Goal: Use online tool/utility: Utilize a website feature to perform a specific function

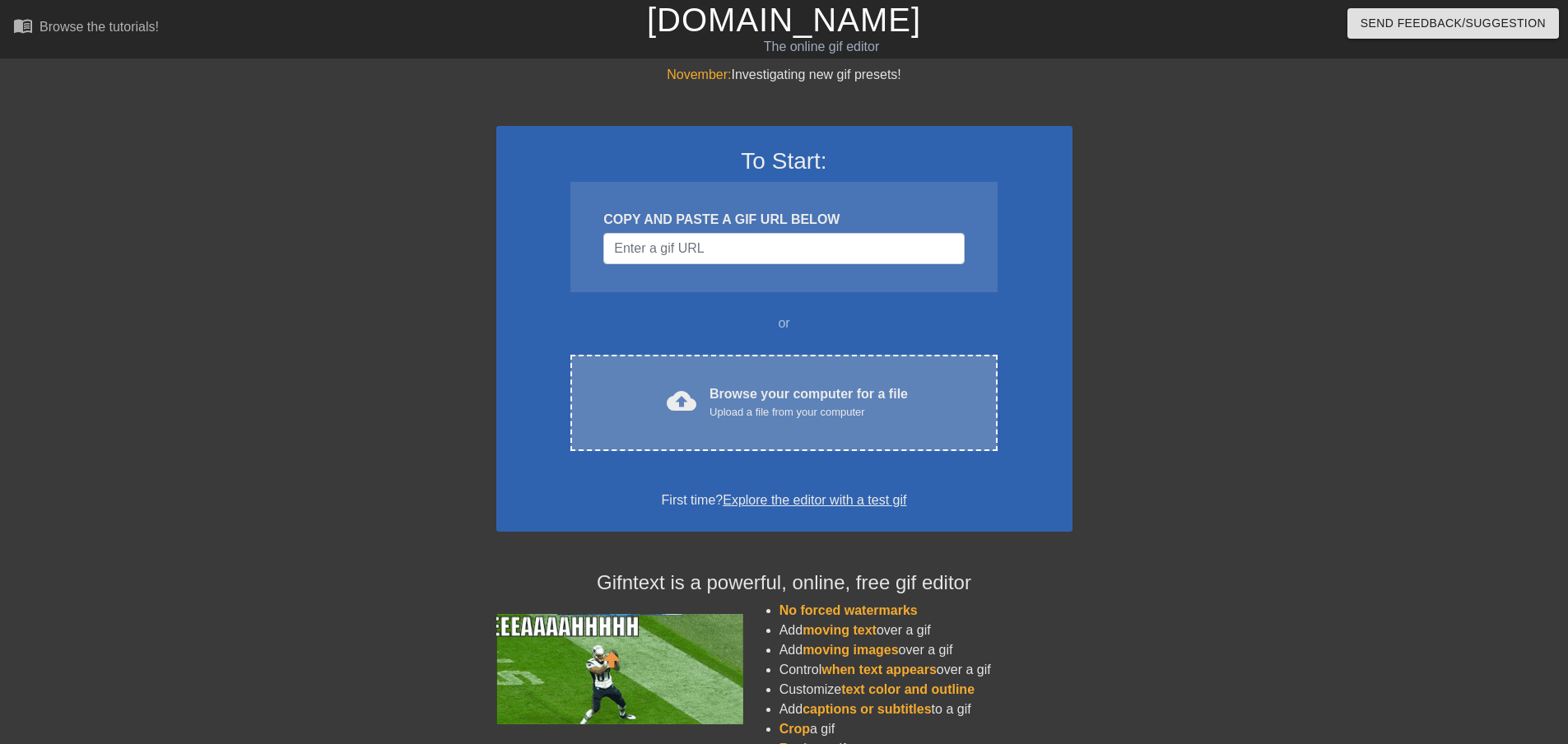
click at [777, 395] on div "Browse your computer for a file Upload a file from your computer" at bounding box center [809, 402] width 199 height 36
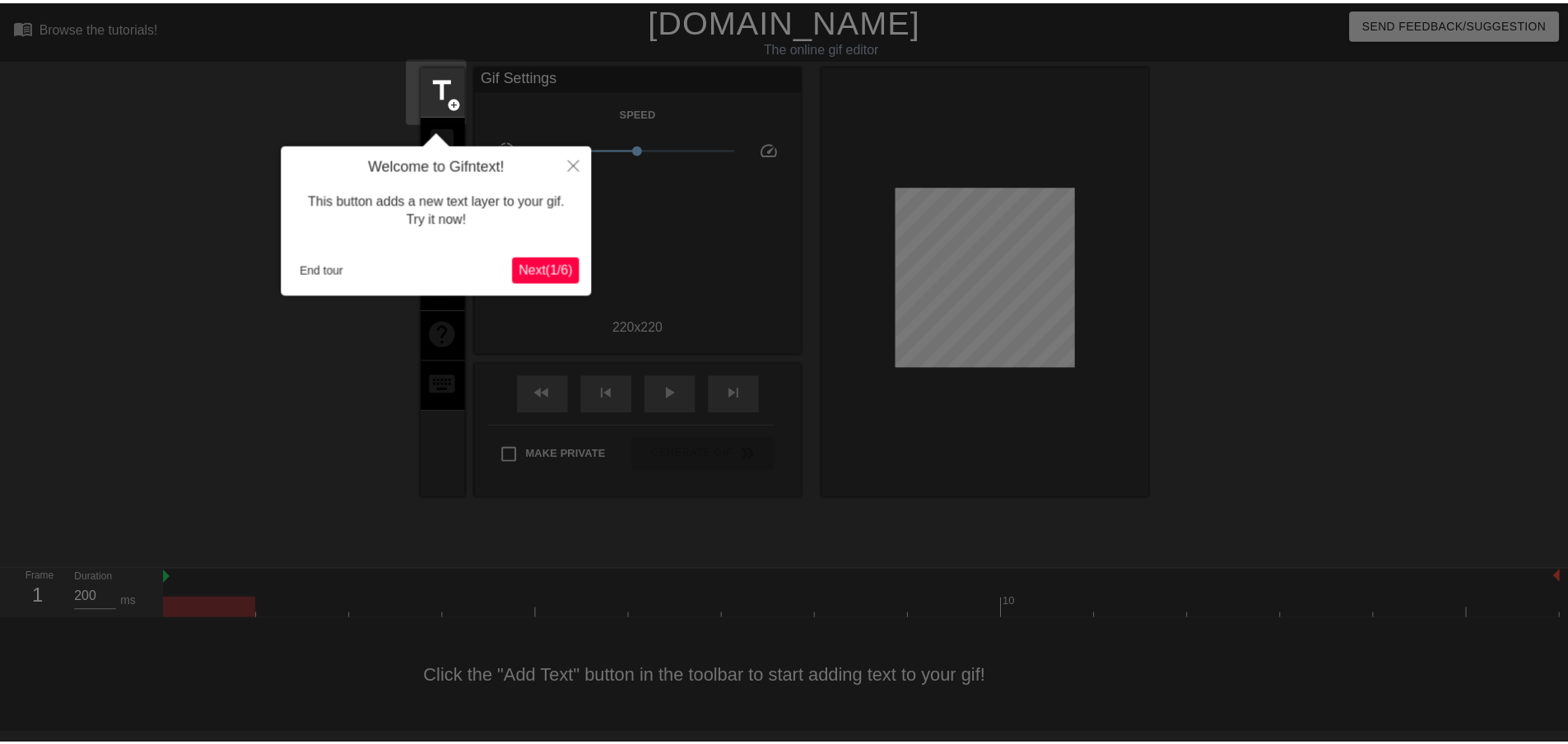
scroll to position [2, 0]
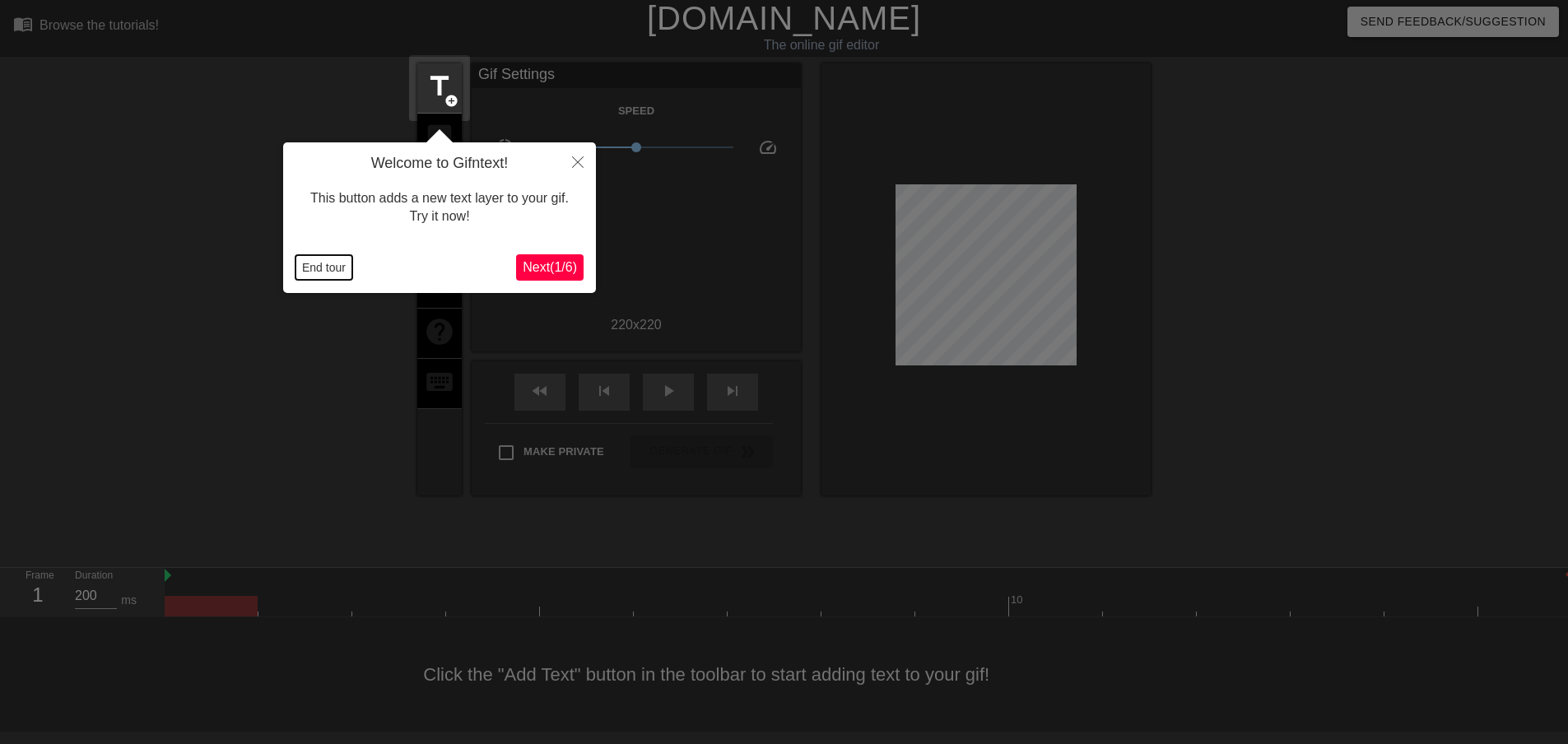
click at [326, 263] on button "End tour" at bounding box center [324, 266] width 57 height 24
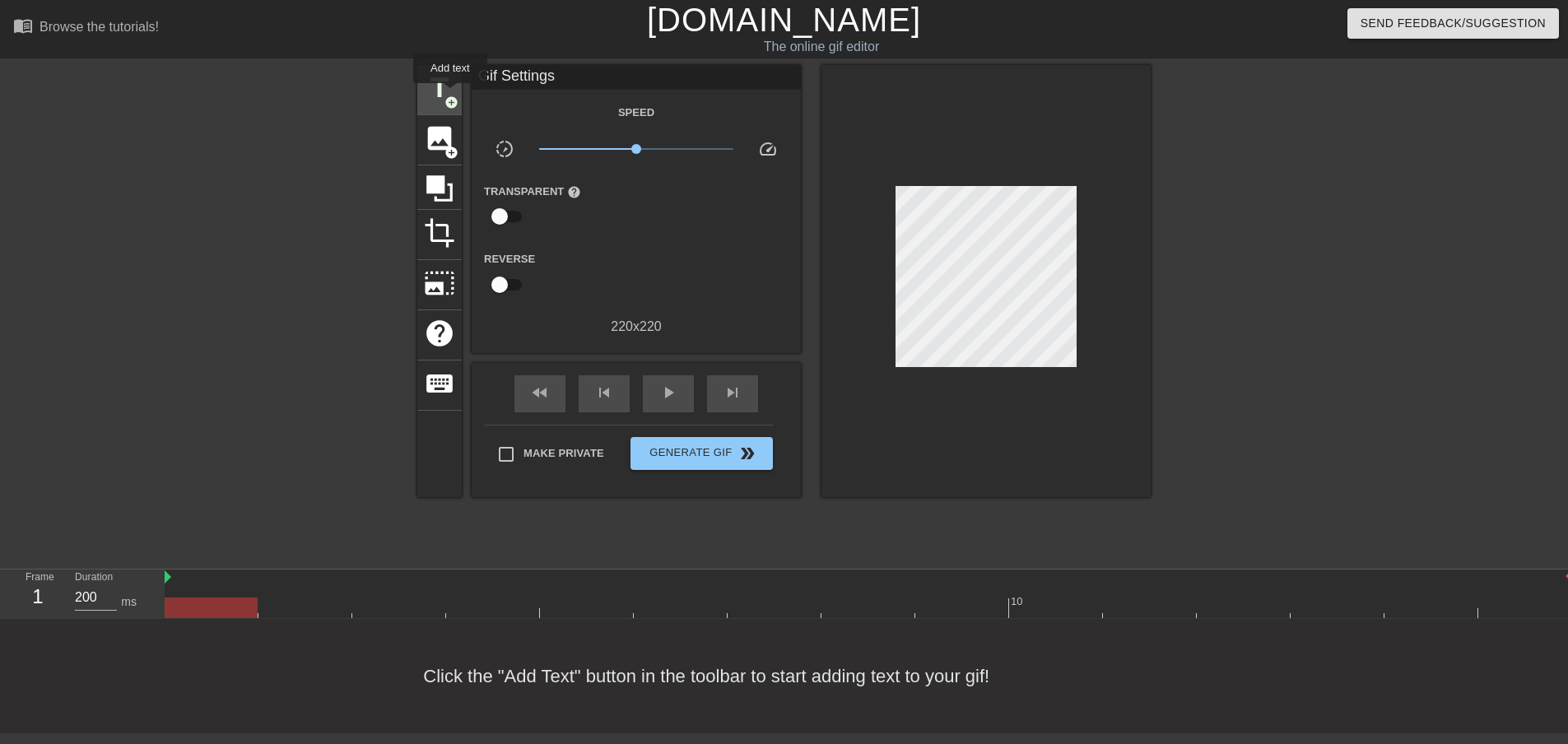
click at [450, 96] on span "add_circle" at bounding box center [451, 102] width 14 height 14
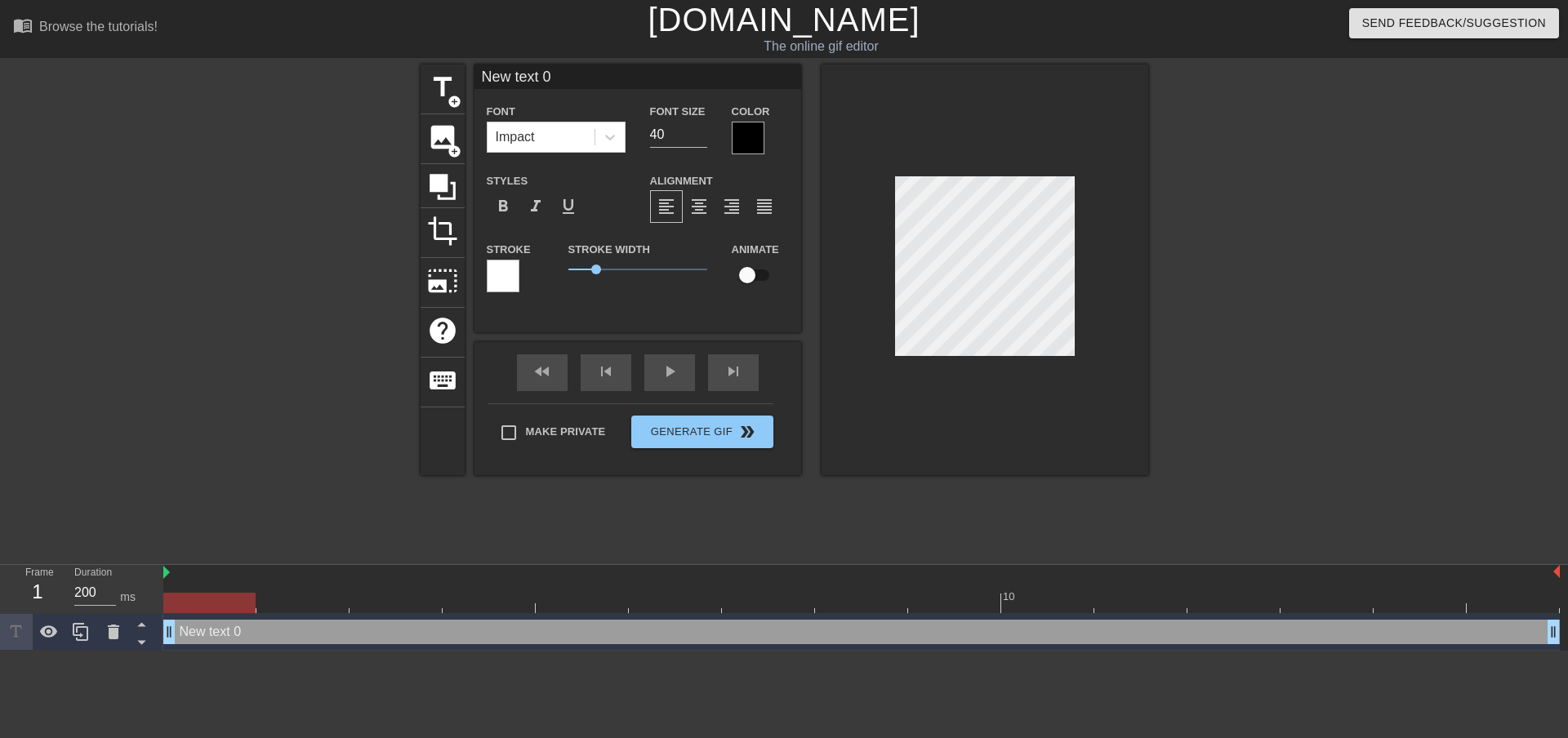
scroll to position [2, 2]
type input "ew text 0"
type textarea "ew text 0"
type input "w text 0"
type textarea "w text 0"
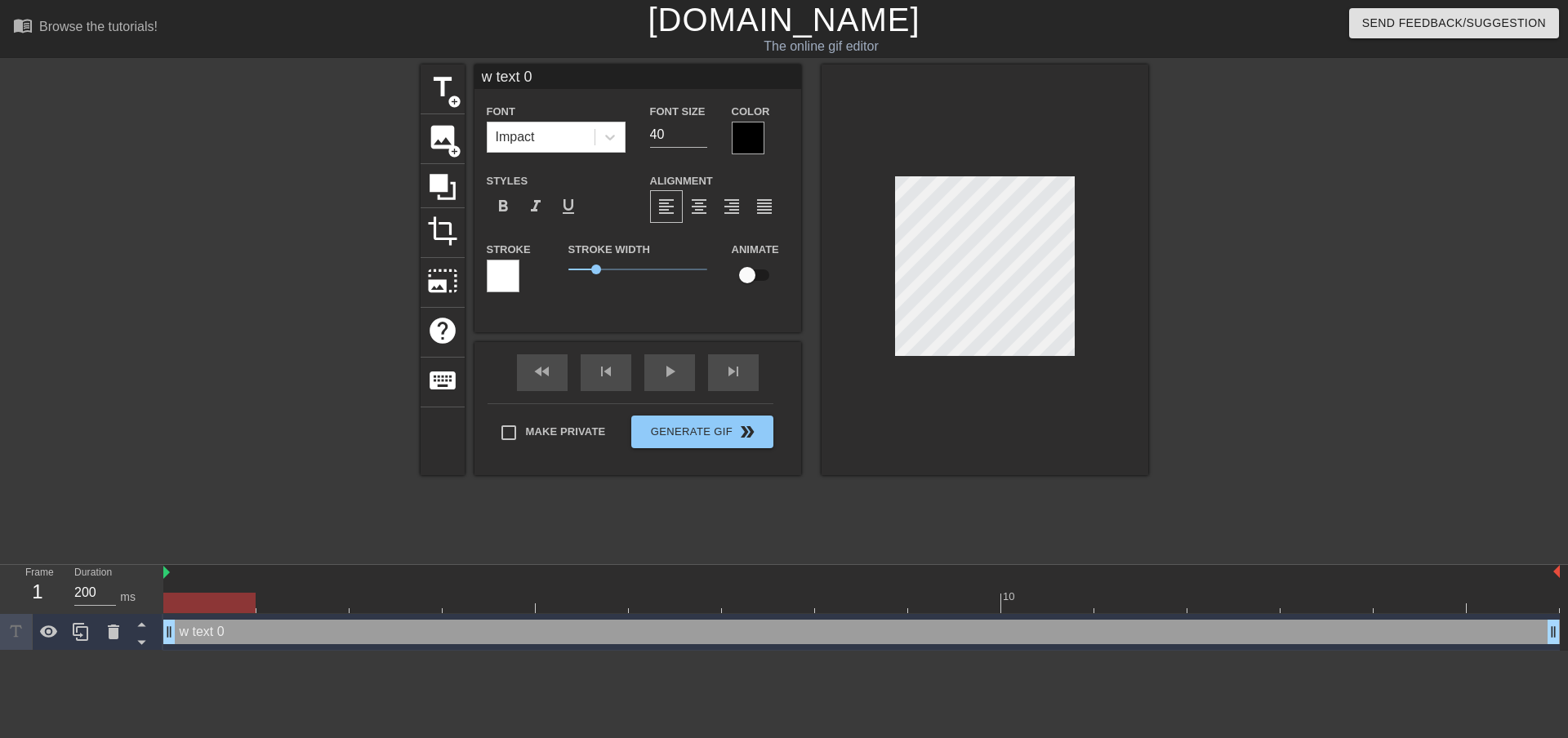
type input "text 0"
type textarea "text 0"
type input "text 0"
type textarea "text 0"
type input "ext 0"
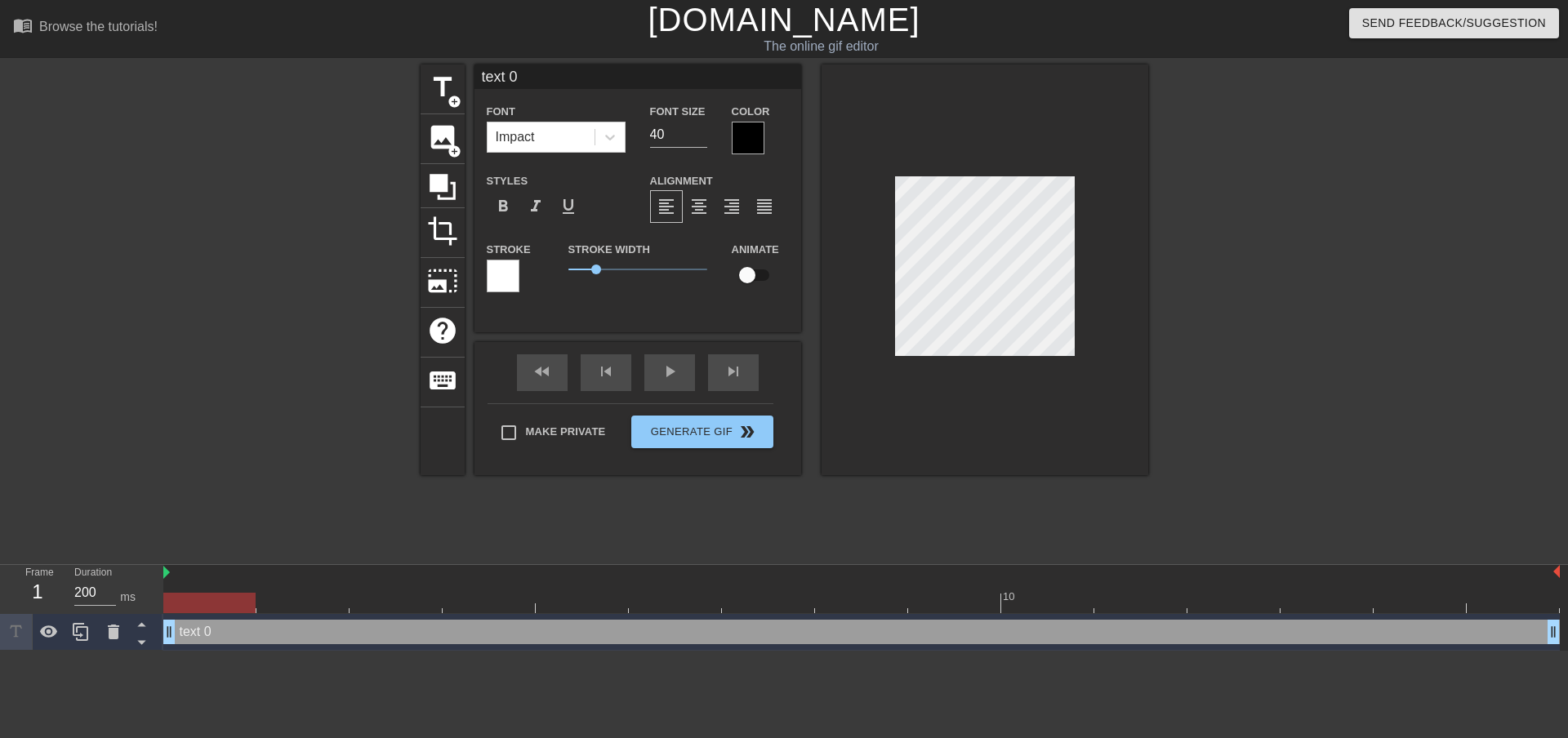
type textarea "ext 0"
type input "xt 0"
type textarea "xt 0"
type input "t 0"
type textarea "t 0"
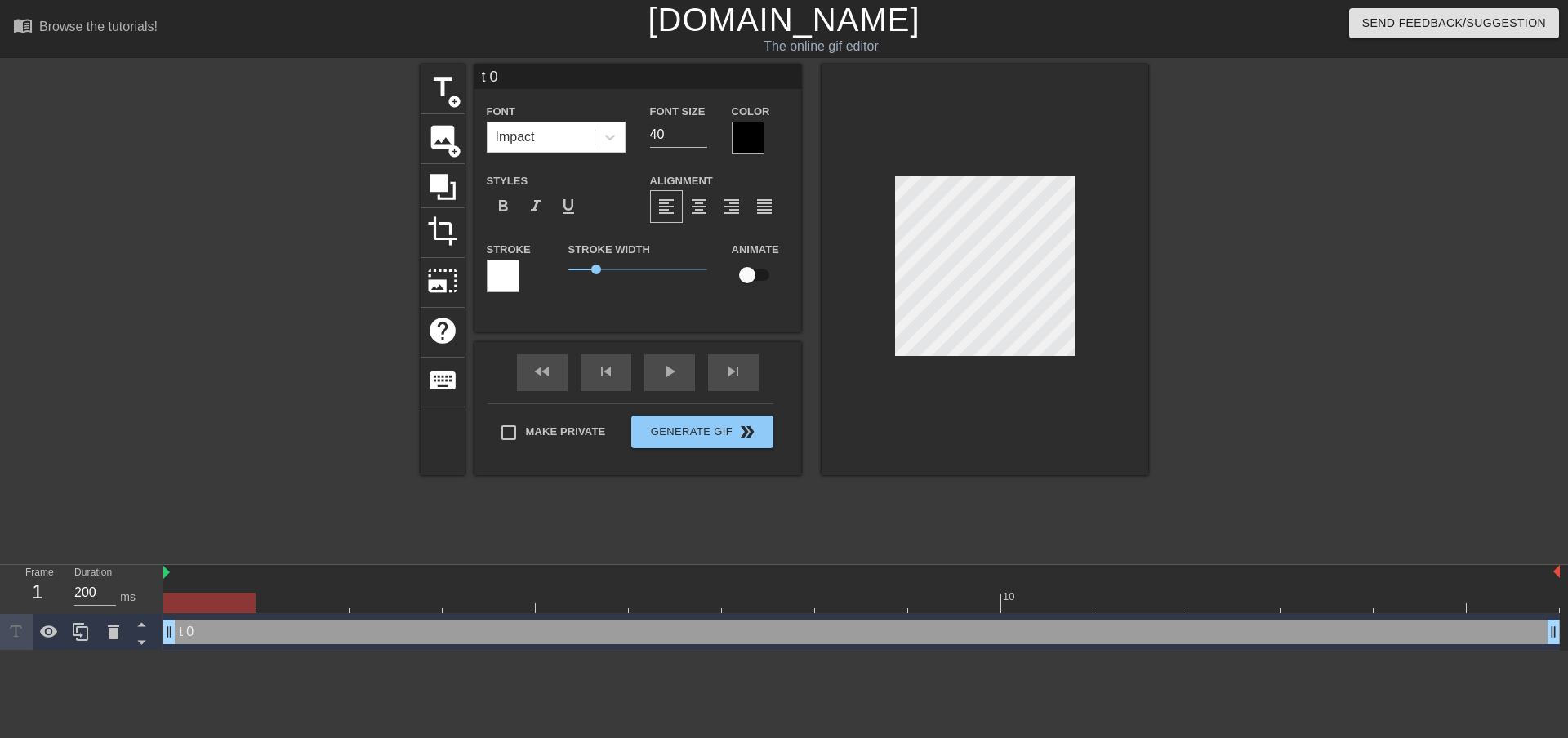
type input "0"
type textarea "0"
type input "0"
type textarea "0"
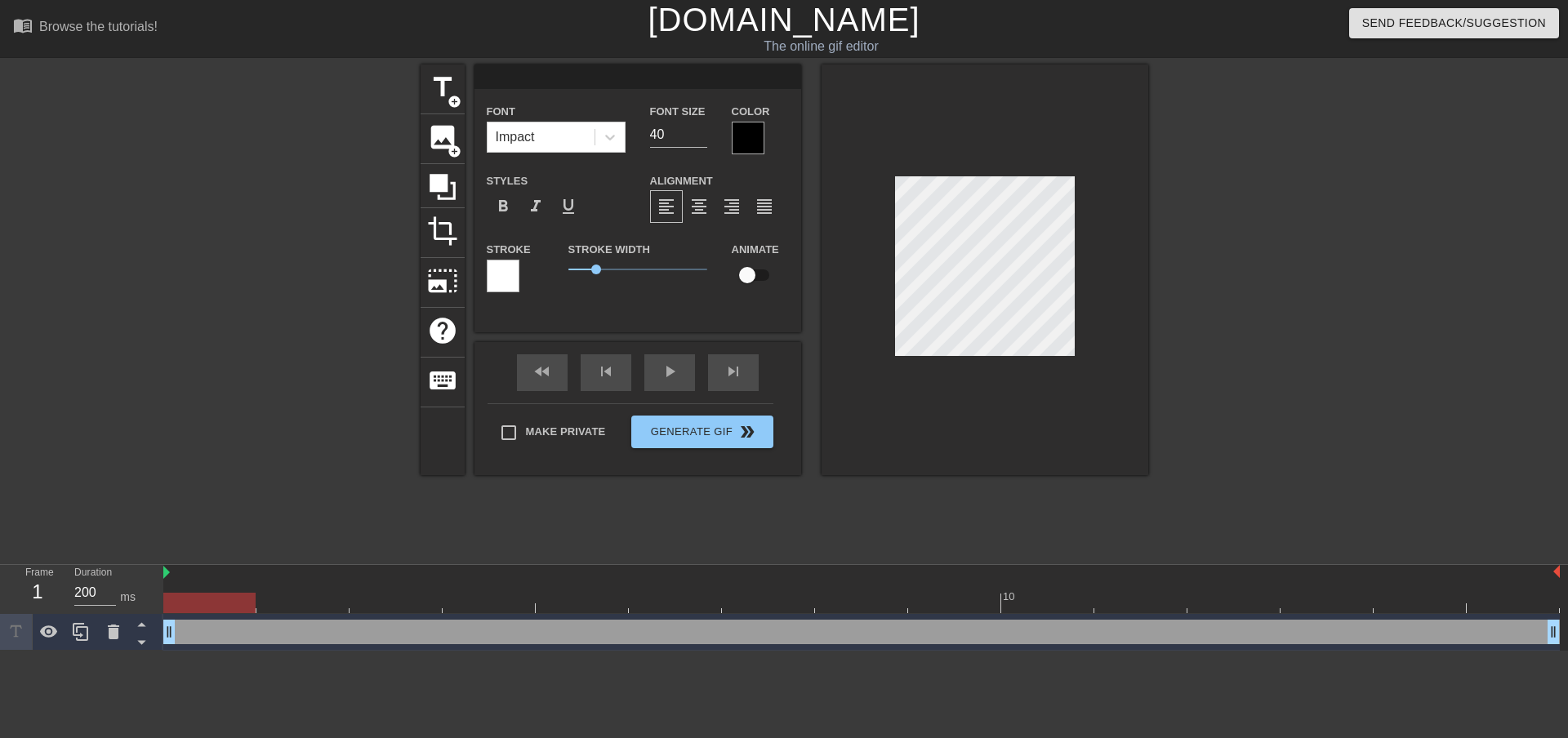
type input "R"
type textarea "R"
type input "Ri"
type textarea "Ri"
type input "Ric"
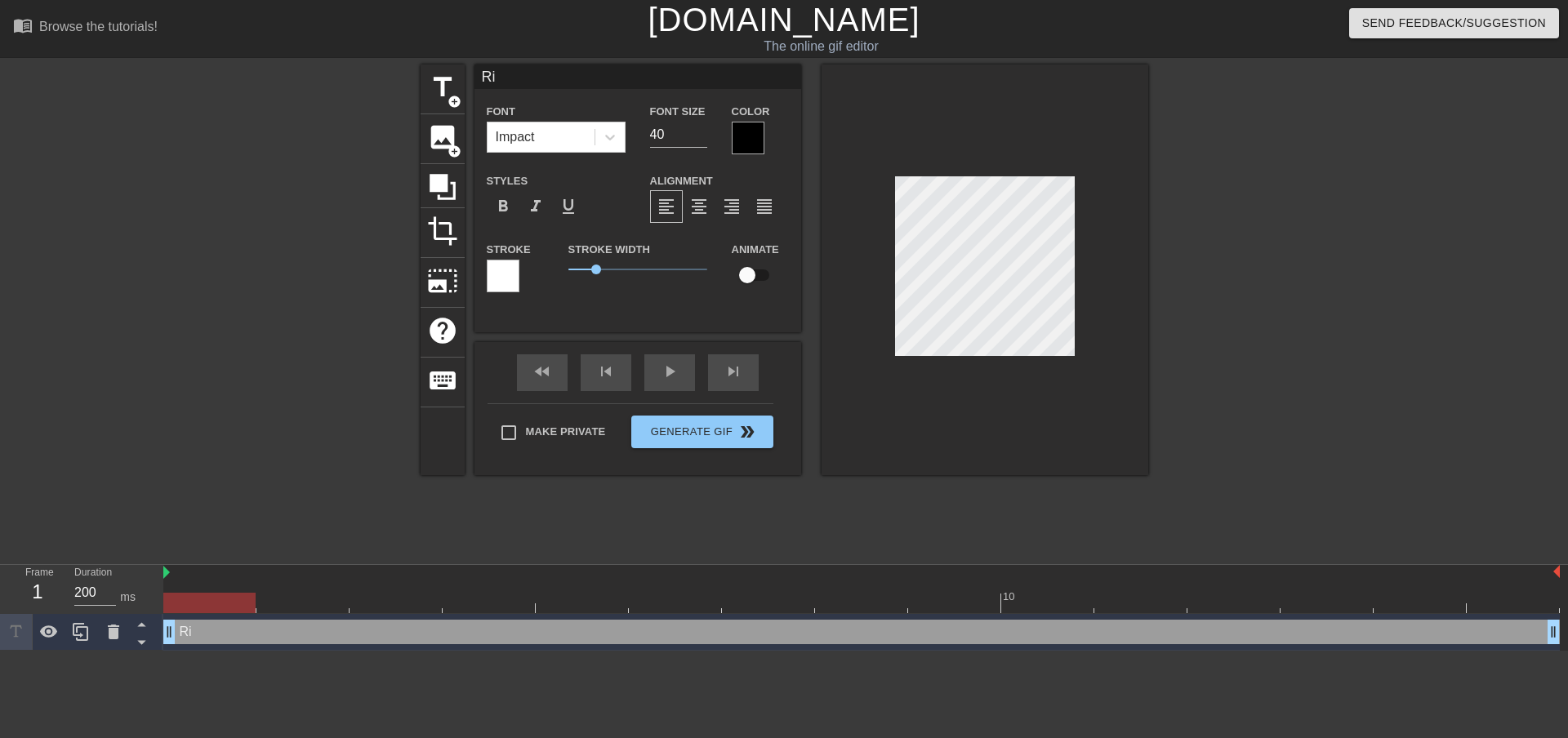
type textarea "Ric"
type input "Rich"
type textarea "Rich"
type input "[PERSON_NAME]"
type textarea "[PERSON_NAME]"
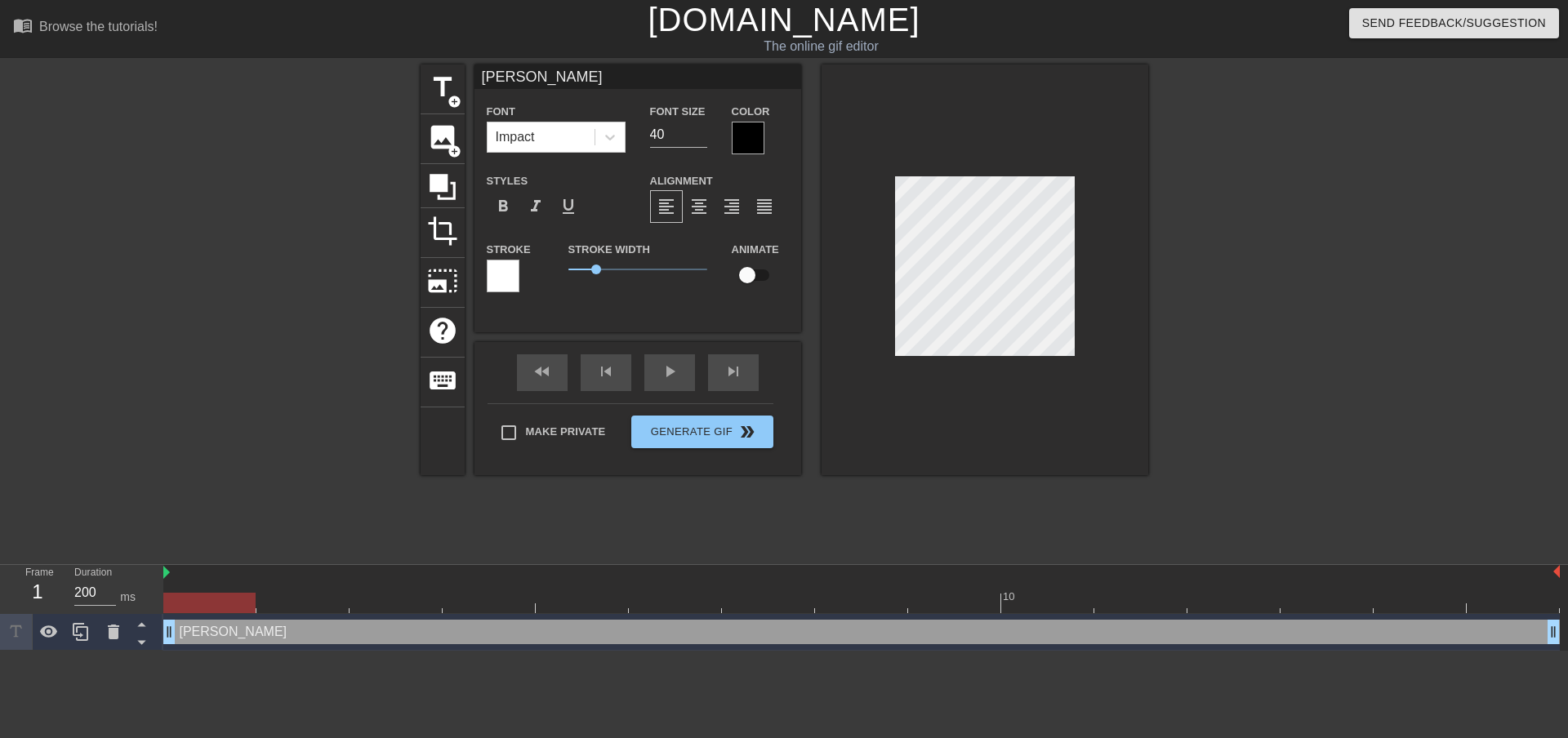
type input "Richar"
type textarea "Richar"
type input "[PERSON_NAME]"
type textarea "[PERSON_NAME]"
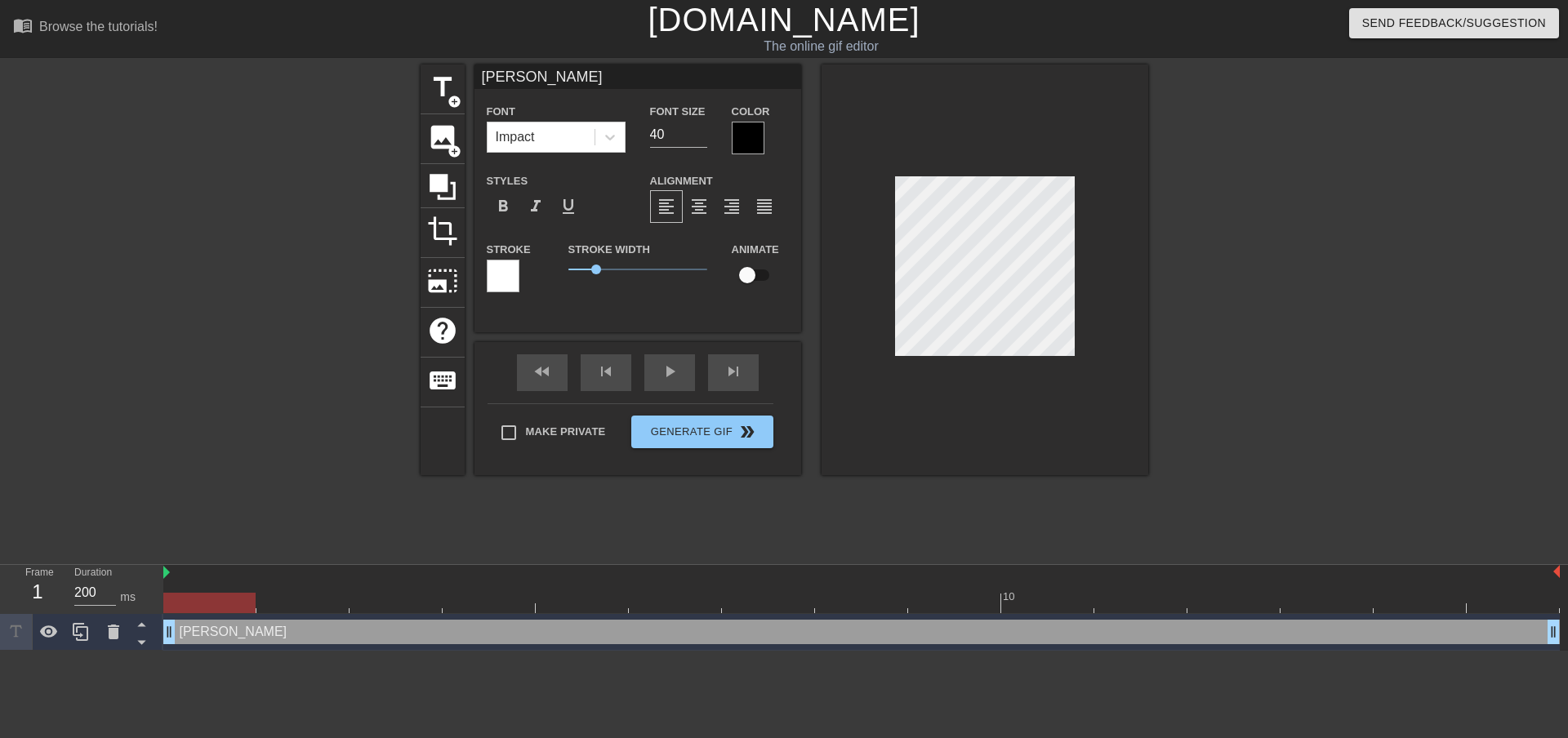
type input "[PERSON_NAME]!"
type textarea "[PERSON_NAME]!"
click at [701, 138] on input "39" at bounding box center [678, 134] width 57 height 26
click at [701, 138] on input "38" at bounding box center [678, 134] width 57 height 26
click at [701, 138] on input "37" at bounding box center [678, 134] width 57 height 26
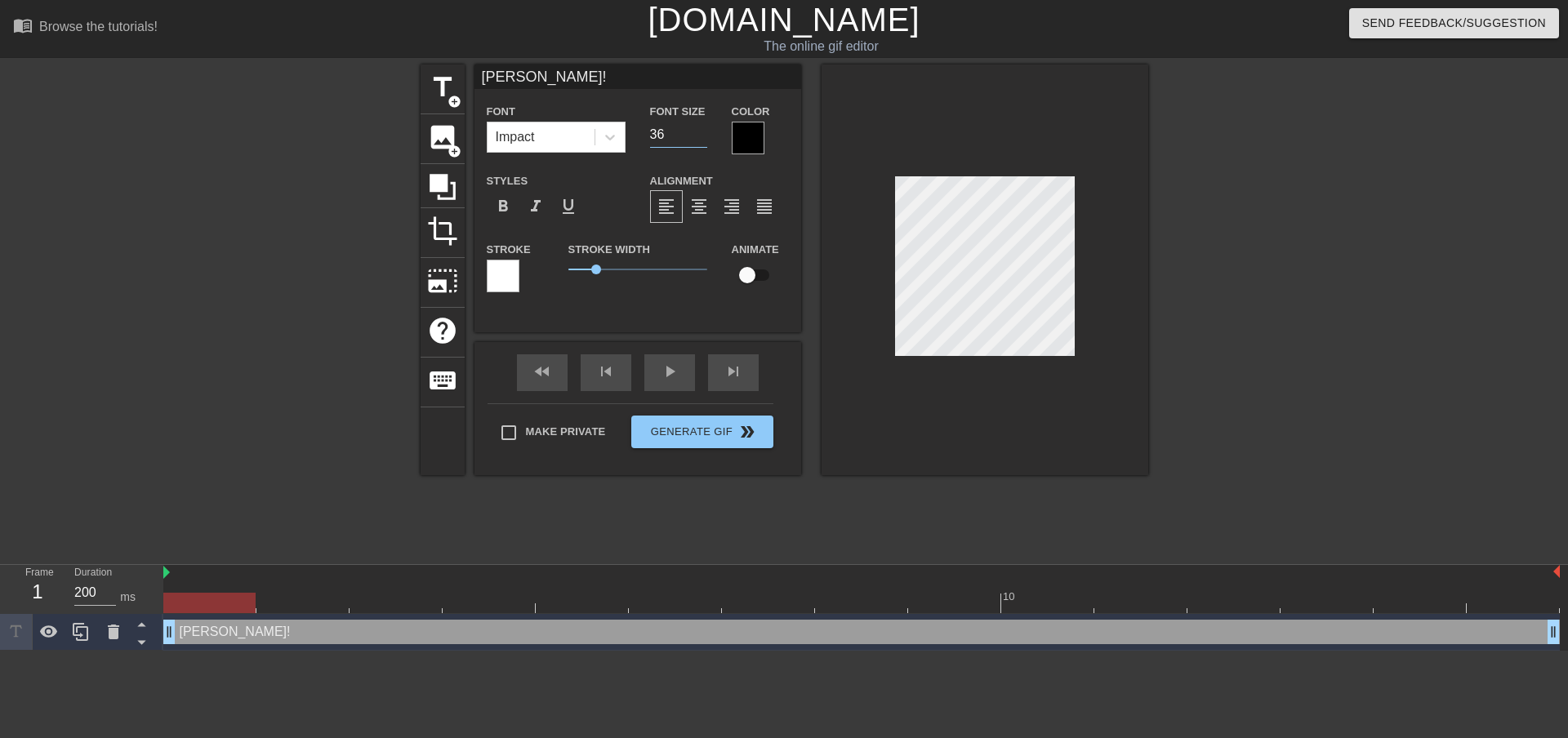
click at [701, 138] on input "36" at bounding box center [678, 134] width 57 height 26
click at [701, 138] on input "35" at bounding box center [678, 134] width 57 height 26
click at [701, 138] on input "34" at bounding box center [678, 134] width 57 height 26
click at [701, 138] on input "33" at bounding box center [678, 134] width 57 height 26
click at [701, 138] on input "32" at bounding box center [678, 134] width 57 height 26
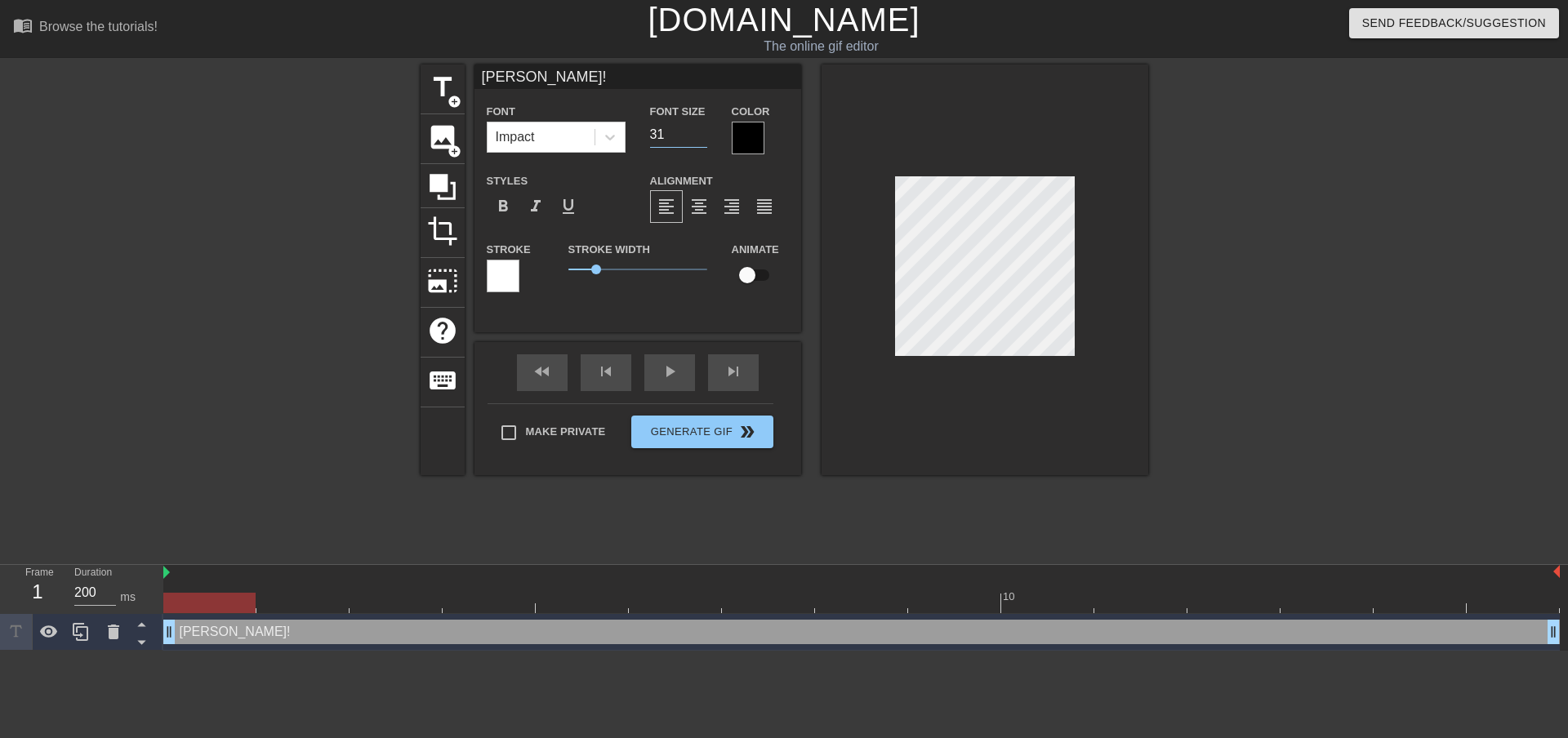
type input "31"
click at [701, 138] on input "31" at bounding box center [678, 134] width 57 height 26
click at [614, 140] on icon at bounding box center [610, 137] width 17 height 17
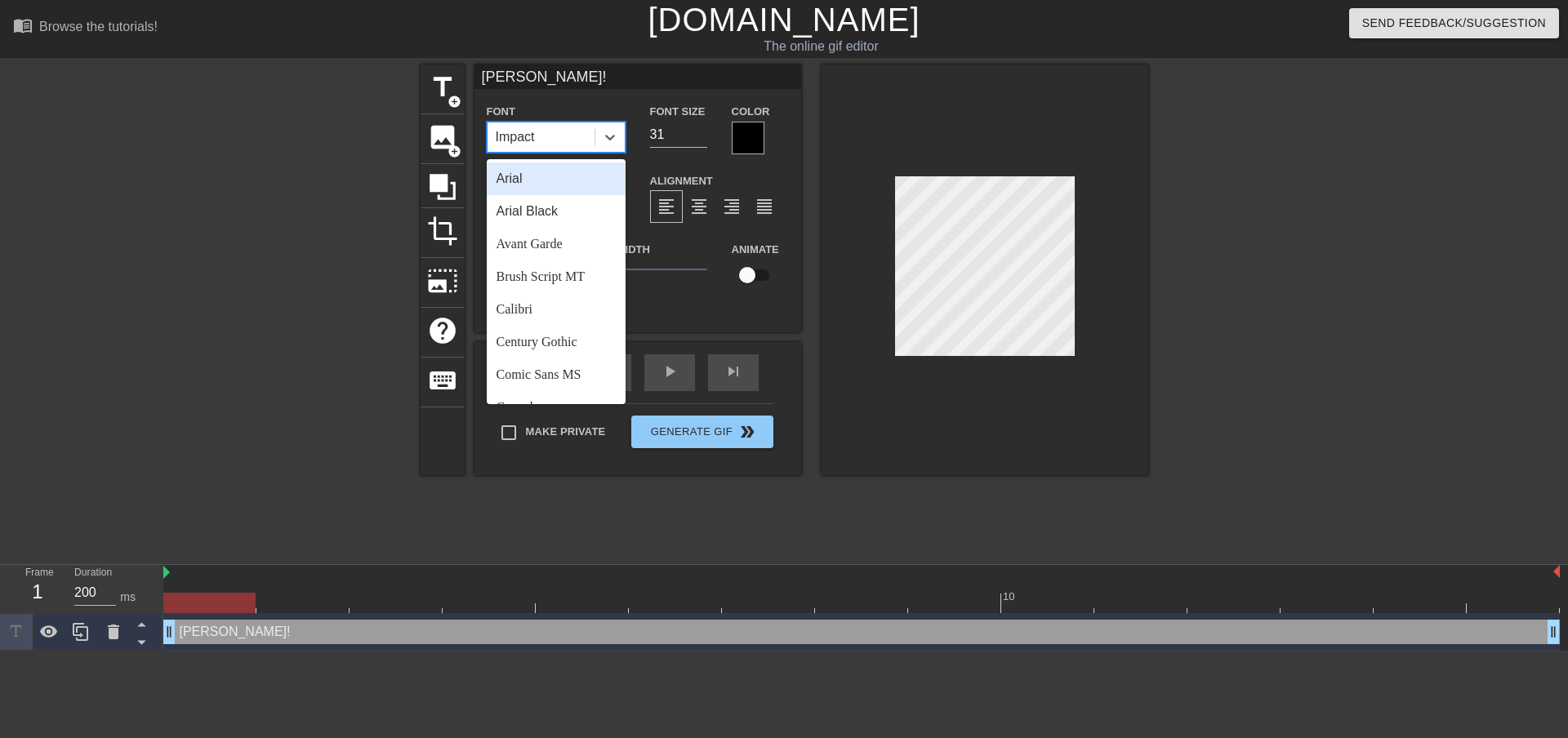
click at [520, 174] on div "Arial" at bounding box center [555, 178] width 139 height 32
click at [619, 135] on div at bounding box center [609, 136] width 29 height 29
click at [545, 215] on div "Arial Black" at bounding box center [555, 211] width 139 height 32
click at [612, 133] on icon at bounding box center [610, 137] width 17 height 17
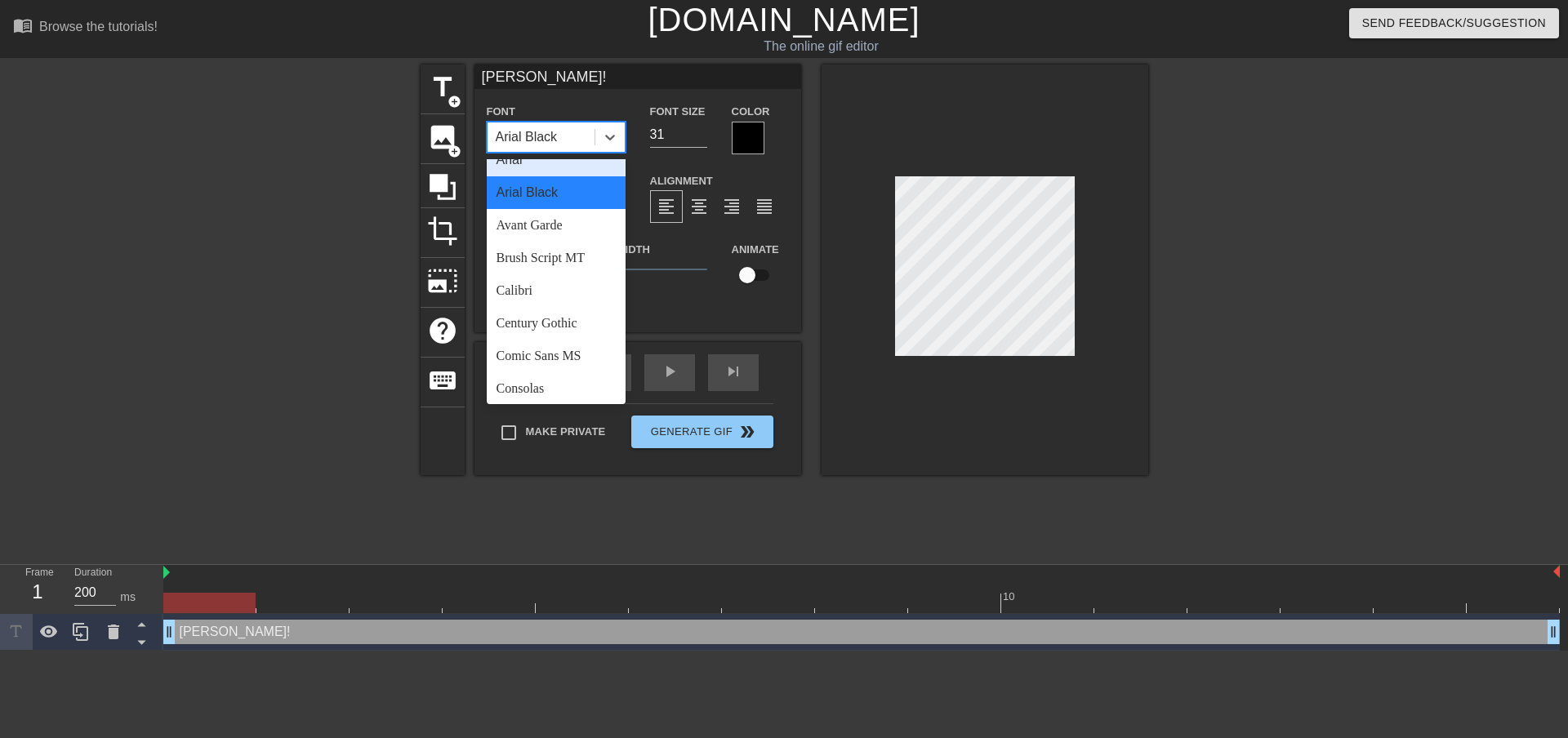
scroll to position [63, 0]
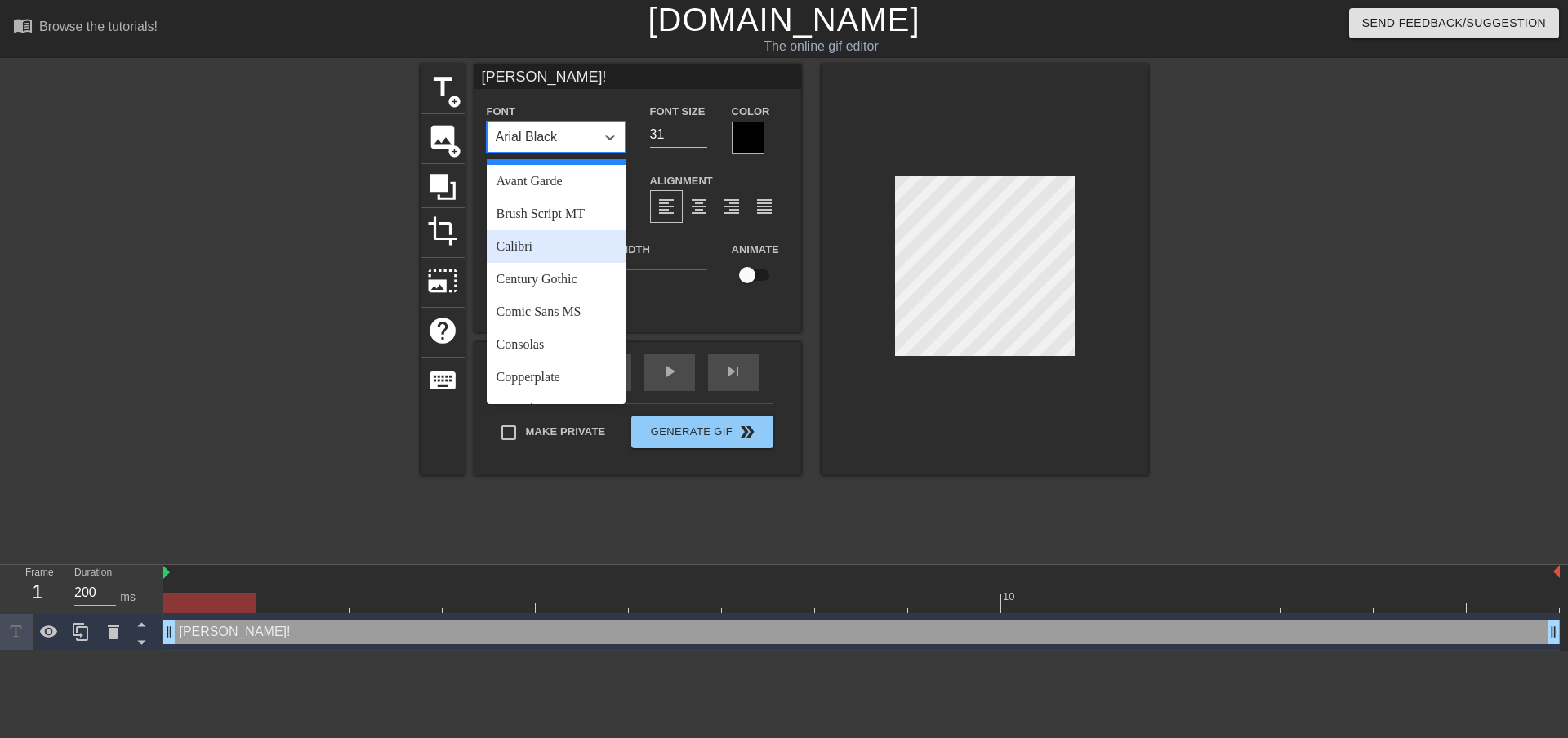
click at [533, 246] on div "Calibri" at bounding box center [555, 246] width 139 height 32
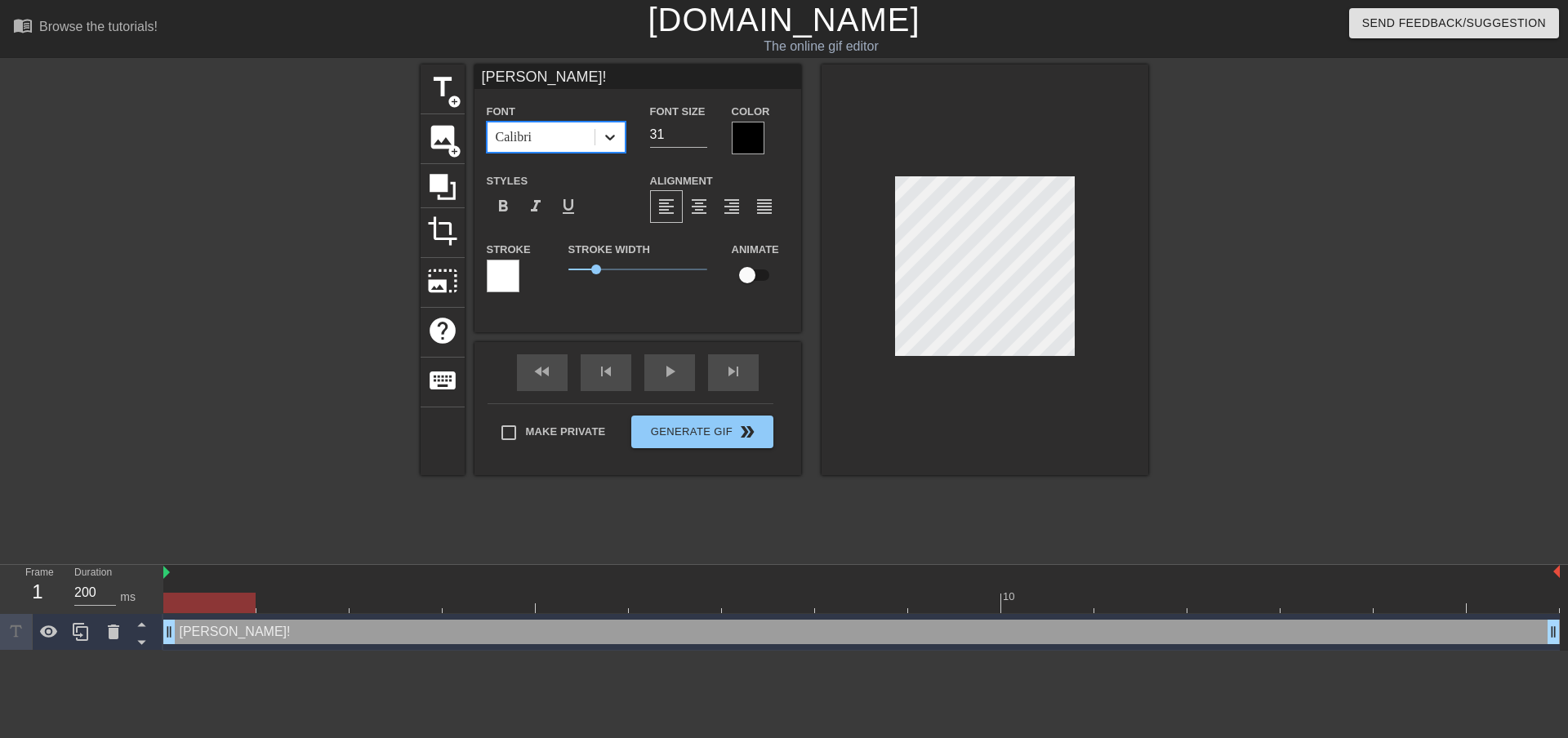
click at [606, 139] on icon at bounding box center [610, 137] width 17 height 17
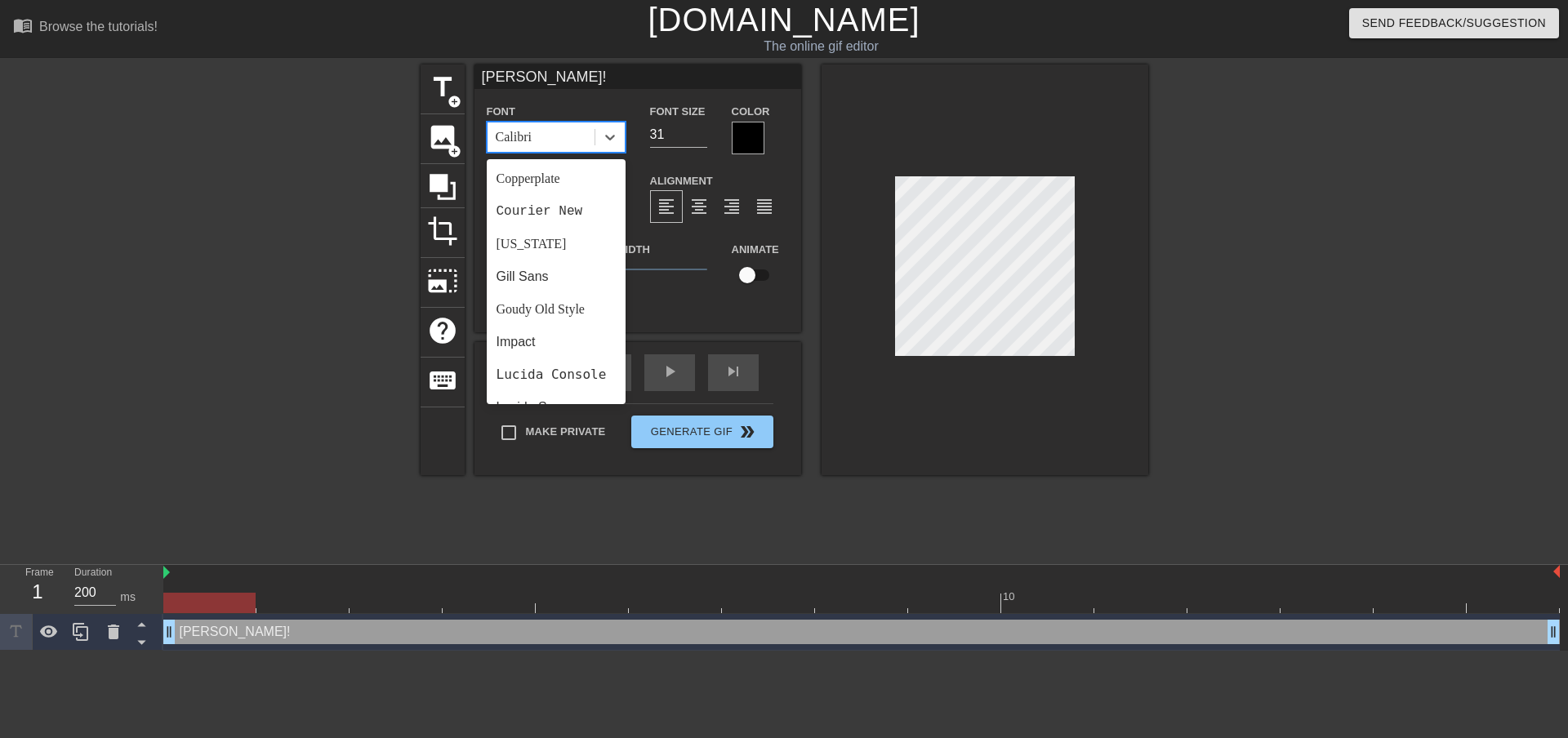
scroll to position [277, 0]
click at [542, 198] on div "Courier New" at bounding box center [555, 195] width 139 height 32
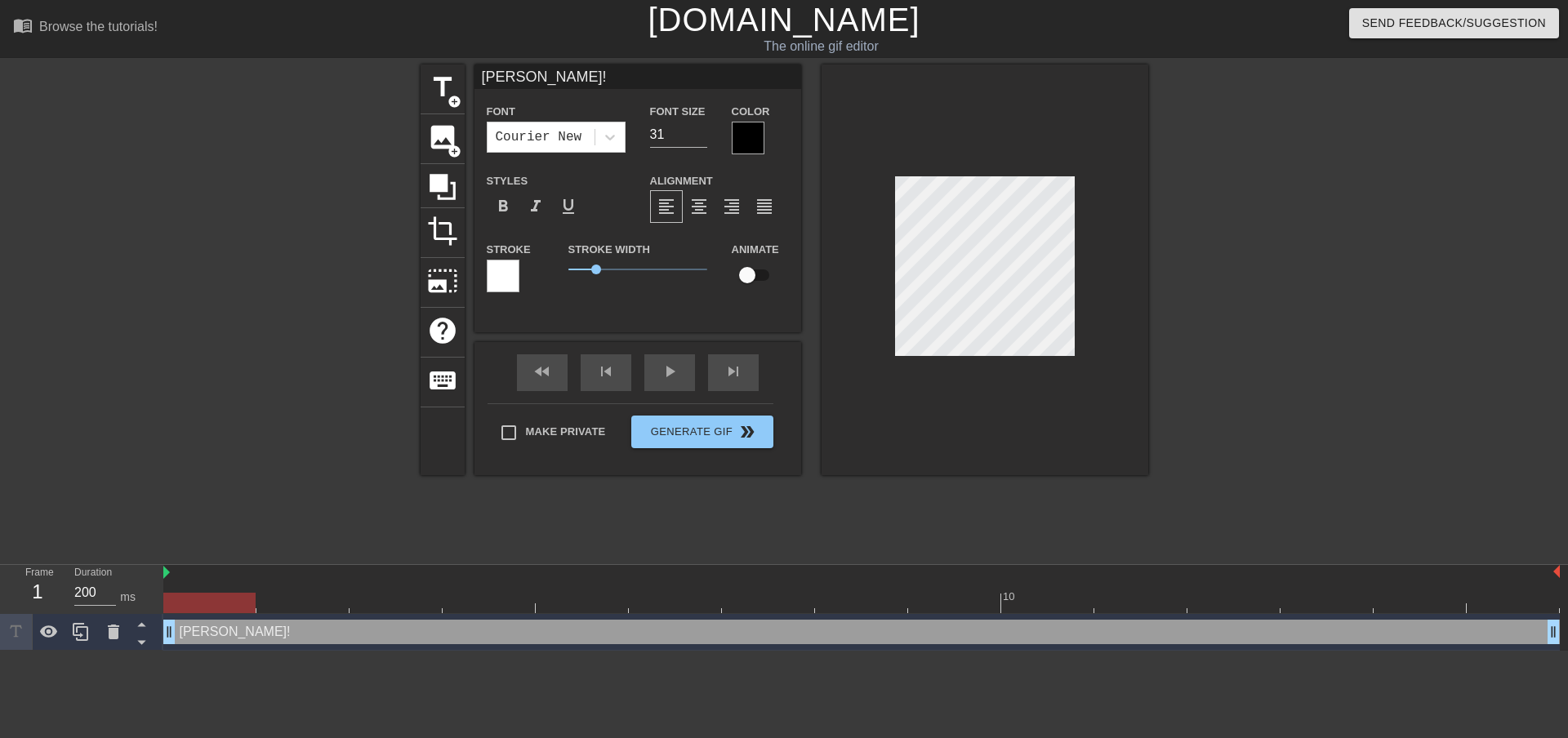
type input "RI!"
type textarea "RI!"
type input "RIC!"
type textarea "RIC!"
type input "RICH!"
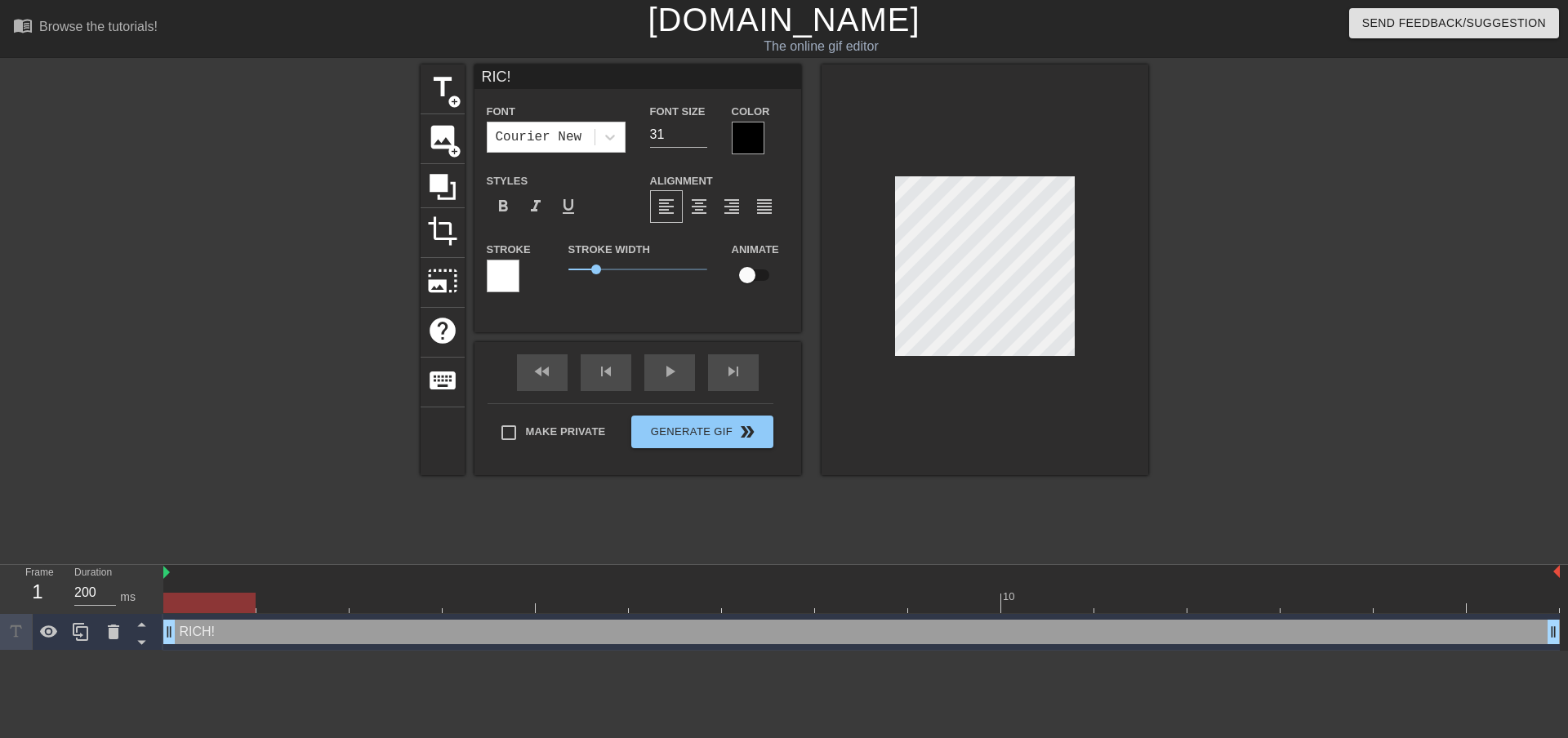
type textarea "RICH!"
type input "[PERSON_NAME]!"
type textarea "[PERSON_NAME]!"
type input "RICHAR!"
type textarea "RICHAR!"
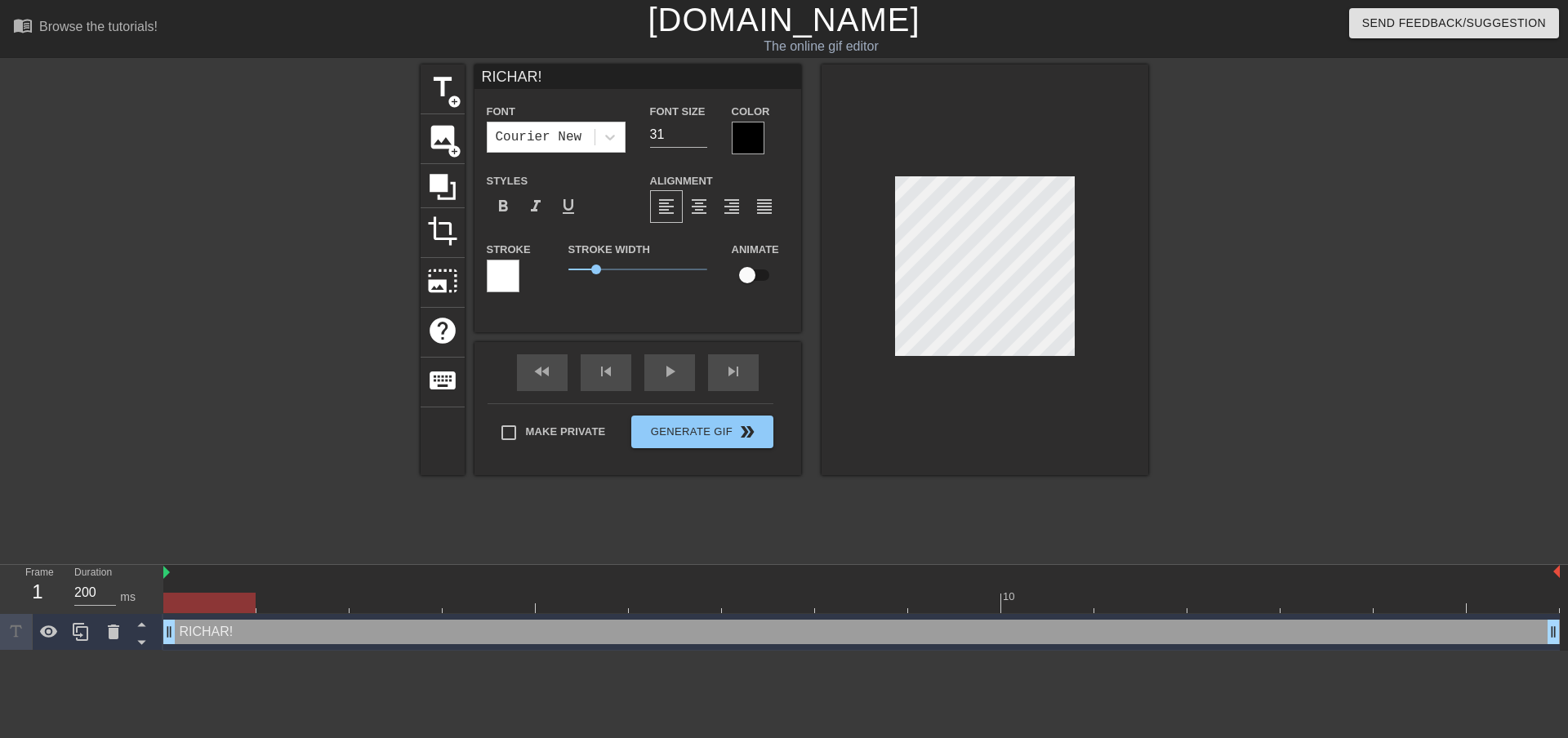
type input "[PERSON_NAME]!"
type textarea "[PERSON_NAME]!"
click at [613, 140] on icon at bounding box center [610, 137] width 17 height 17
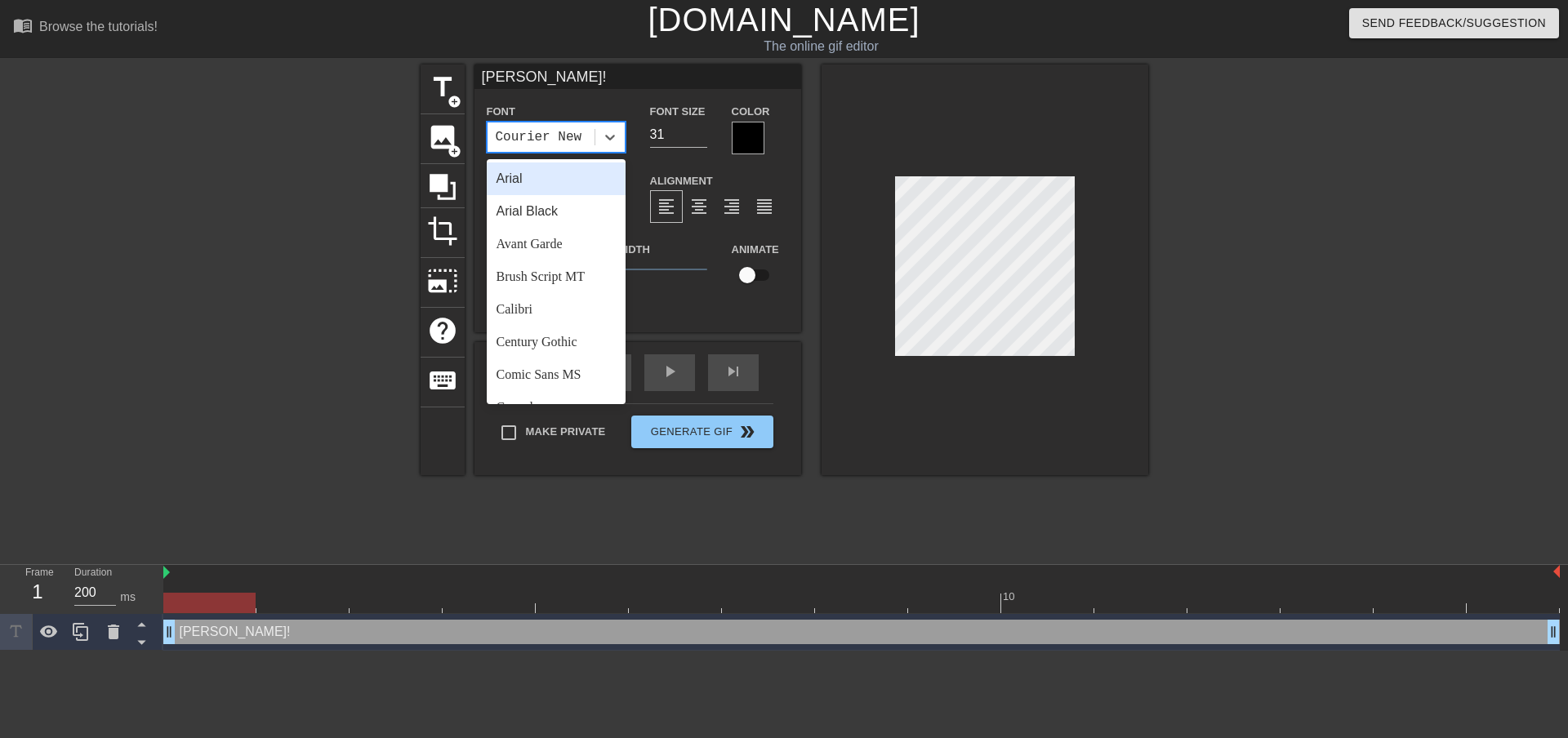
click at [513, 179] on div "Arial" at bounding box center [555, 178] width 139 height 32
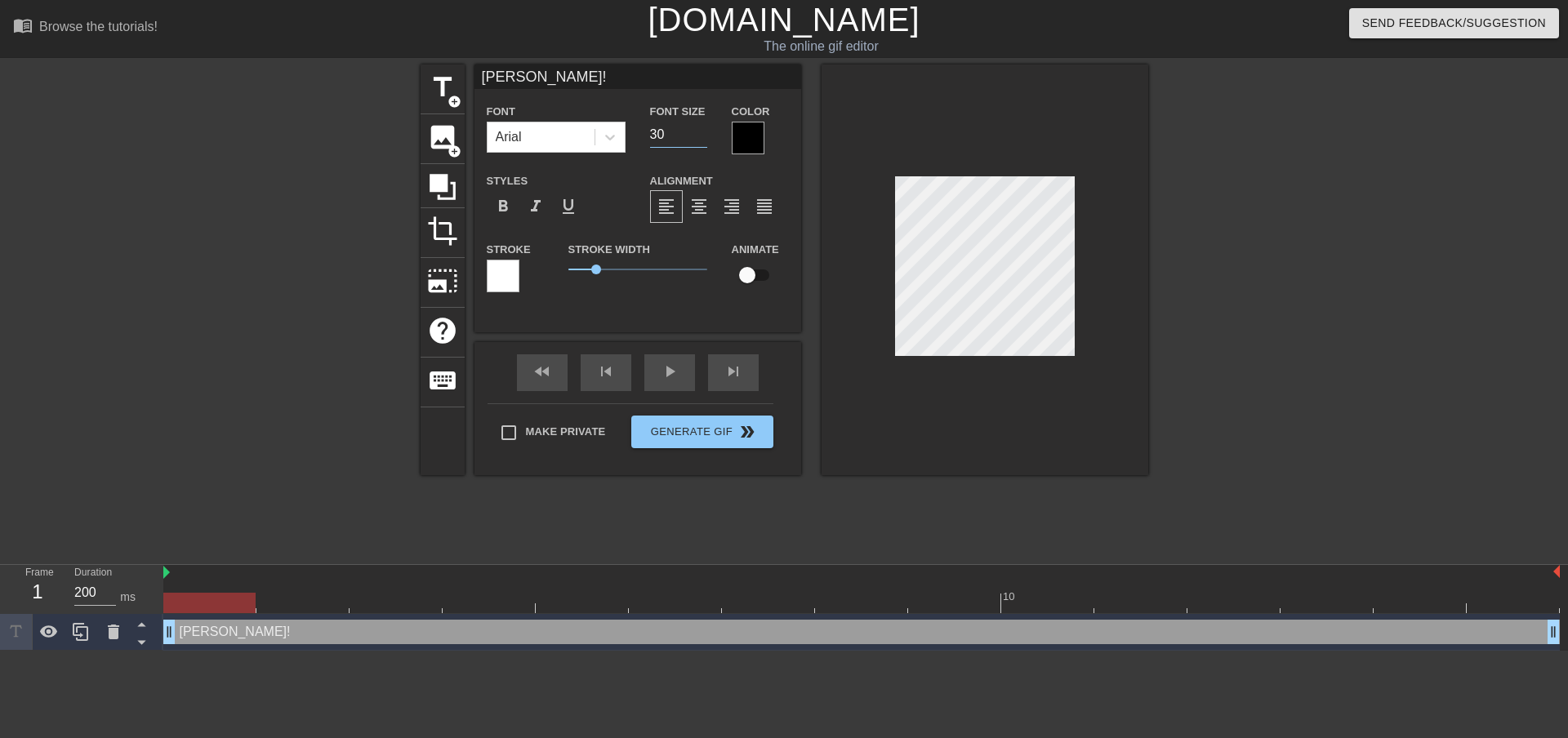
click at [703, 136] on input "30" at bounding box center [678, 134] width 57 height 26
click at [703, 136] on input "29" at bounding box center [678, 134] width 57 height 26
click at [703, 136] on input "28" at bounding box center [678, 134] width 57 height 26
click at [703, 136] on input "27" at bounding box center [678, 134] width 57 height 26
click at [703, 136] on input "26" at bounding box center [678, 134] width 57 height 26
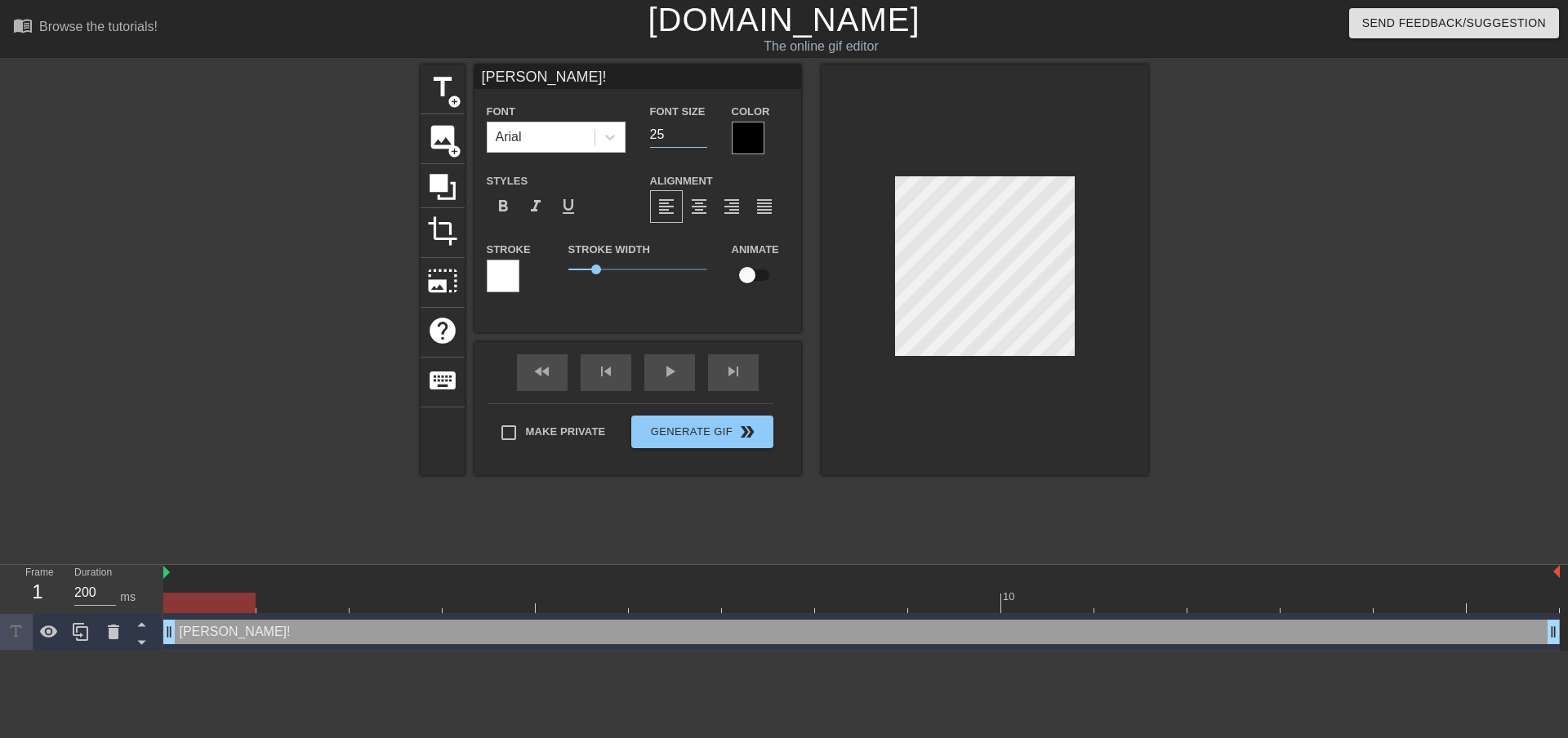
type input "25"
click at [703, 136] on input "25" at bounding box center [678, 134] width 57 height 26
click at [701, 140] on input "24" at bounding box center [678, 134] width 57 height 26
click at [701, 140] on input "23" at bounding box center [678, 134] width 57 height 26
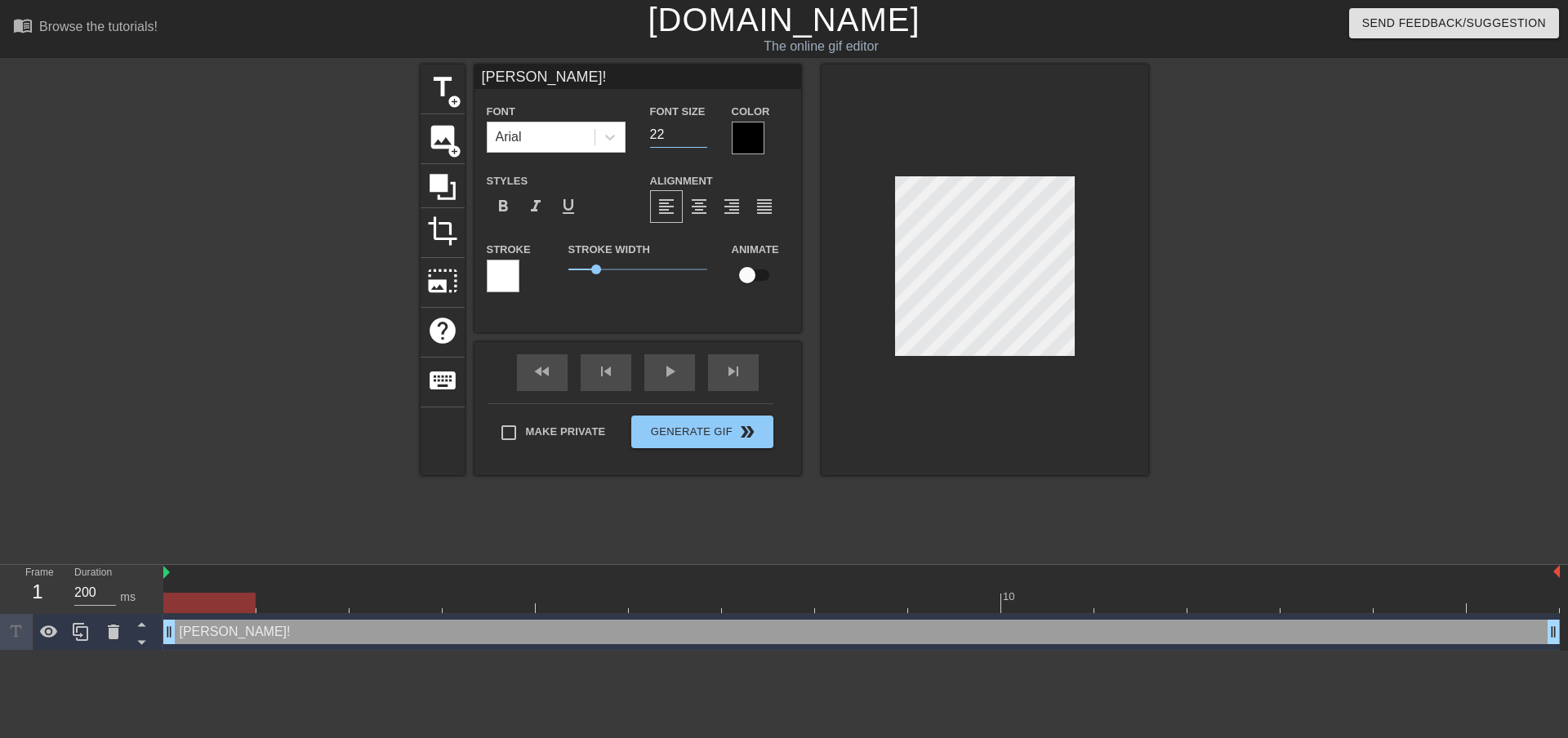
click at [701, 140] on input "22" at bounding box center [678, 134] width 57 height 26
type input "21"
click at [701, 140] on input "21" at bounding box center [678, 134] width 57 height 26
click at [747, 130] on div at bounding box center [747, 137] width 32 height 32
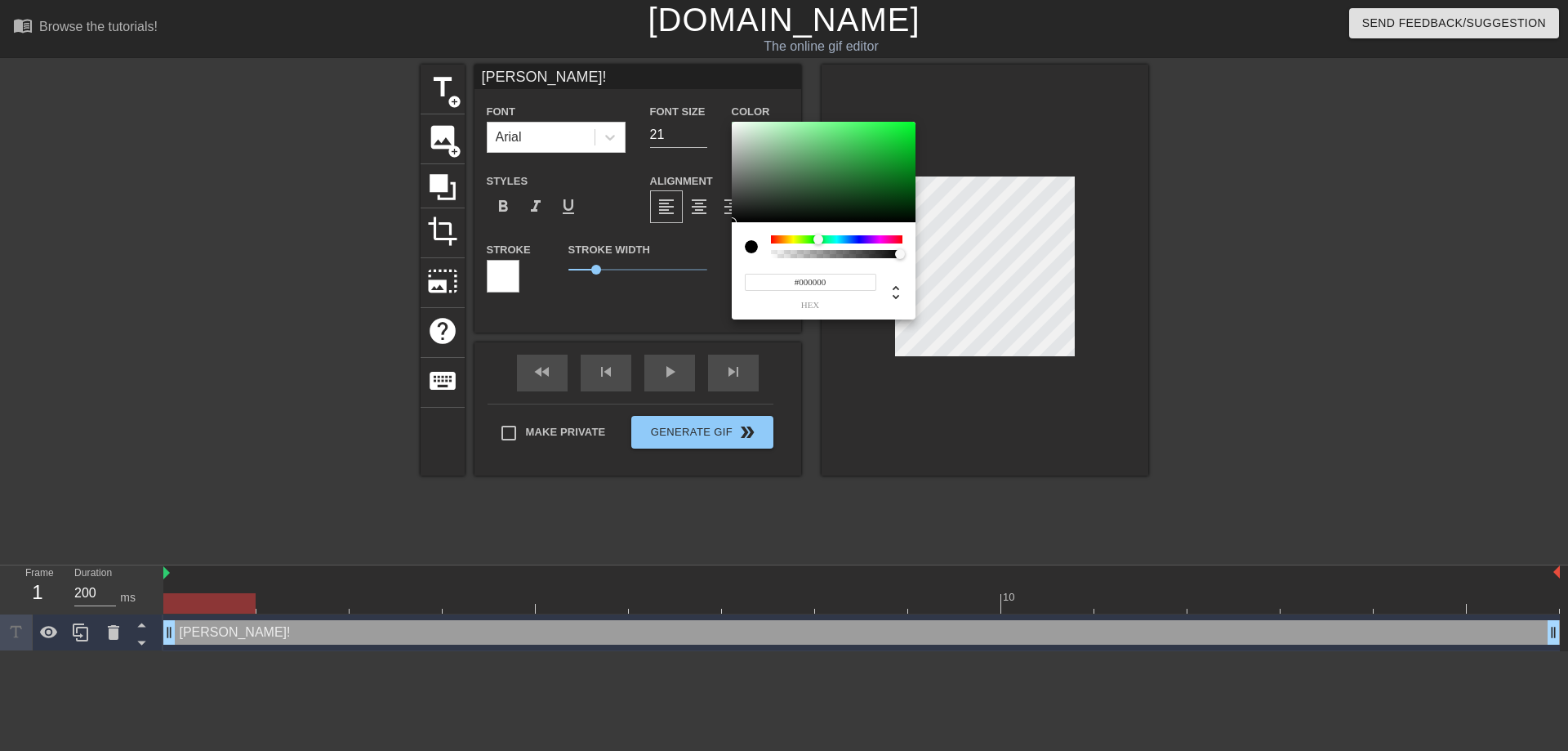
drag, startPoint x: 766, startPoint y: 240, endPoint x: 818, endPoint y: 245, distance: 52.2
click at [818, 245] on div at bounding box center [823, 240] width 10 height 10
click at [900, 287] on icon at bounding box center [896, 293] width 20 height 20
type input "0"
drag, startPoint x: 829, startPoint y: 283, endPoint x: 816, endPoint y: 283, distance: 13.0
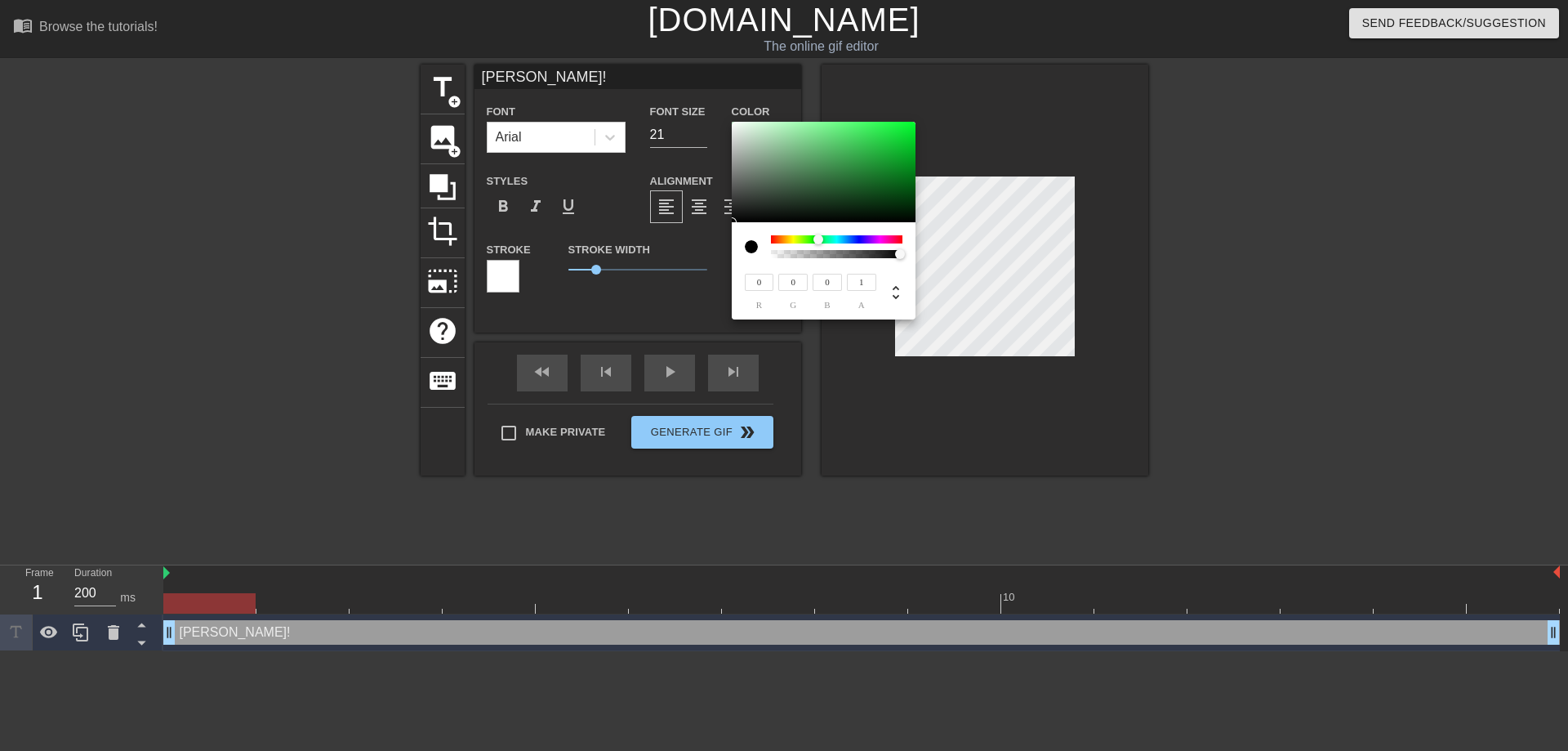
click at [816, 283] on input "0" at bounding box center [826, 282] width 29 height 17
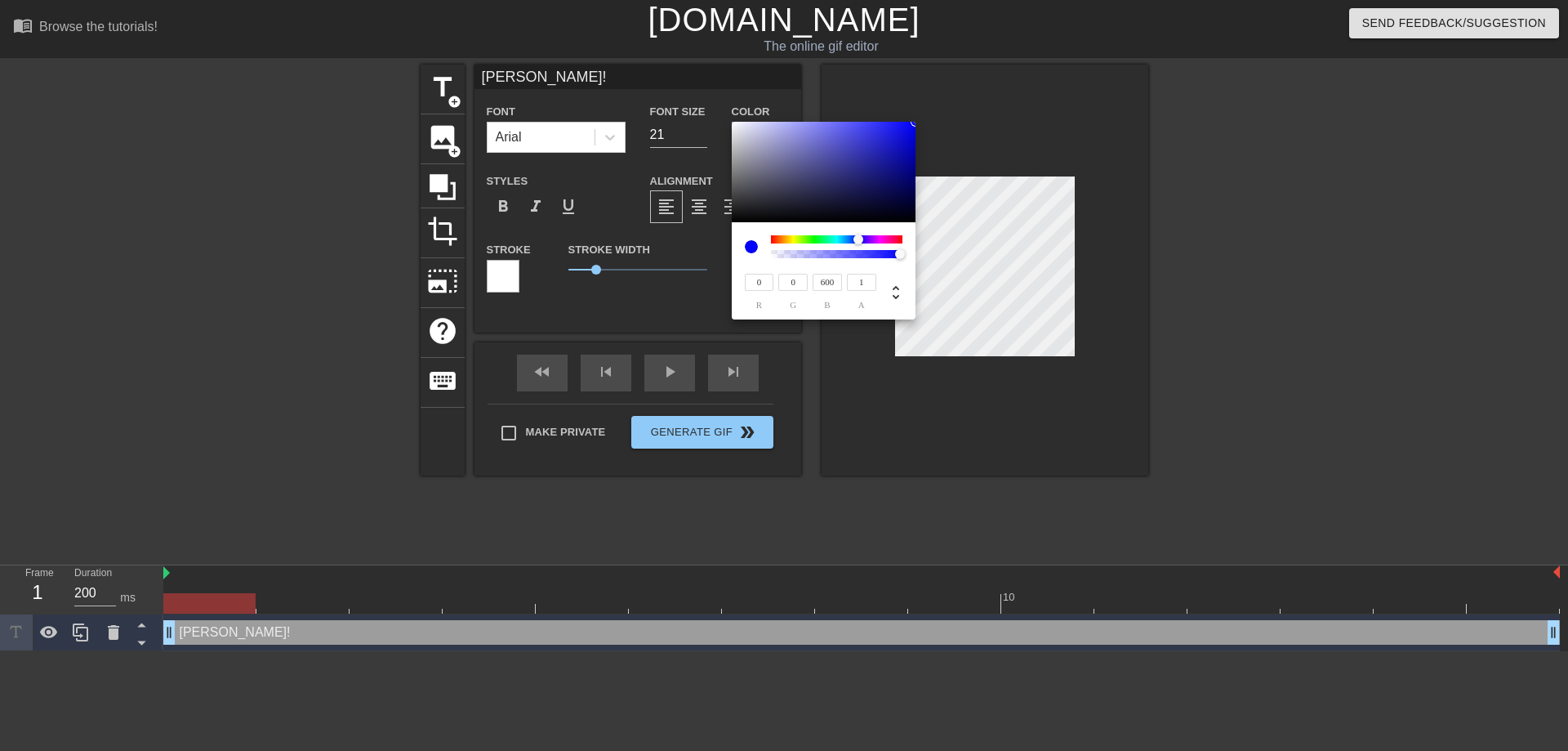
type input "600"
type input "17"
type input "255"
type input "8"
type input "2"
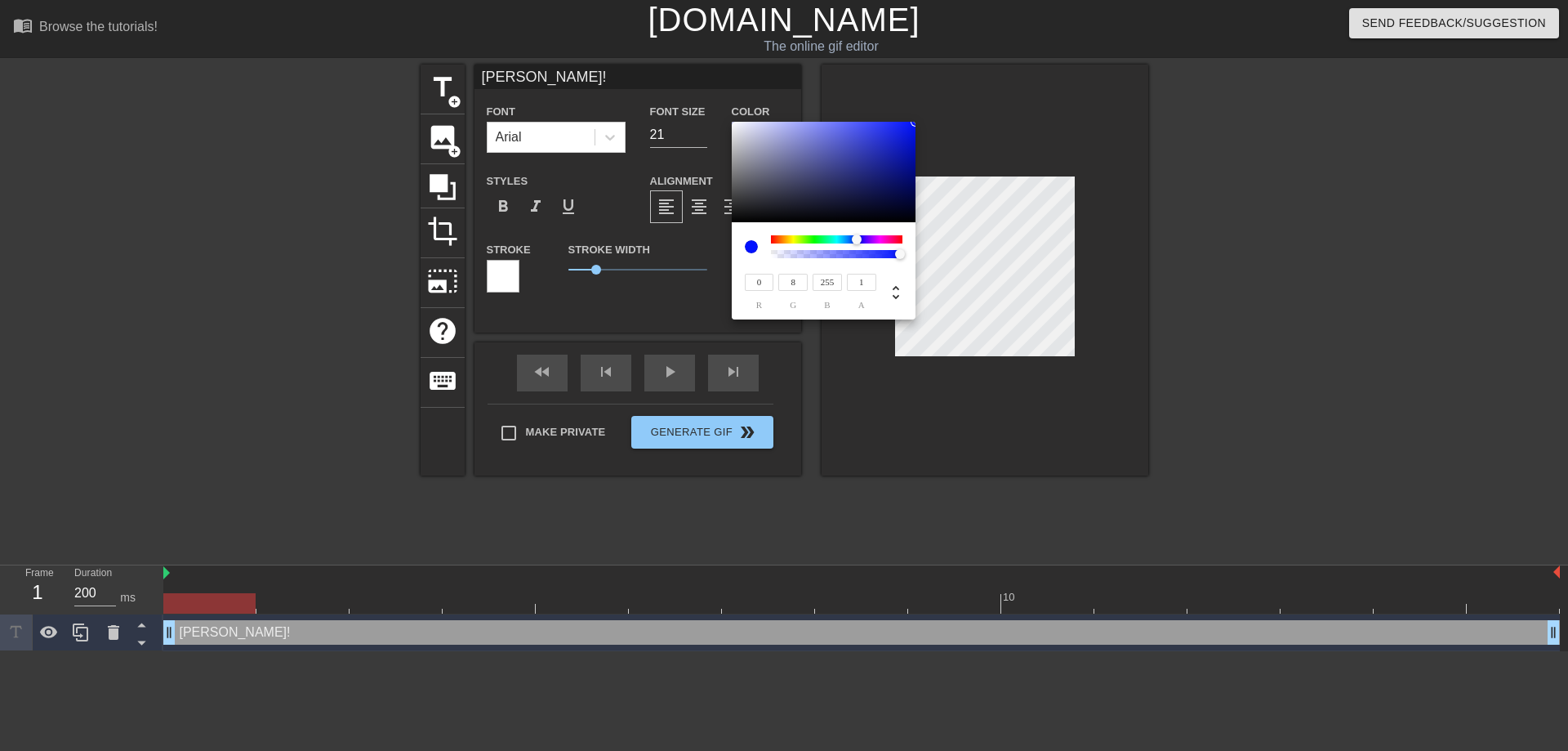
type input "0"
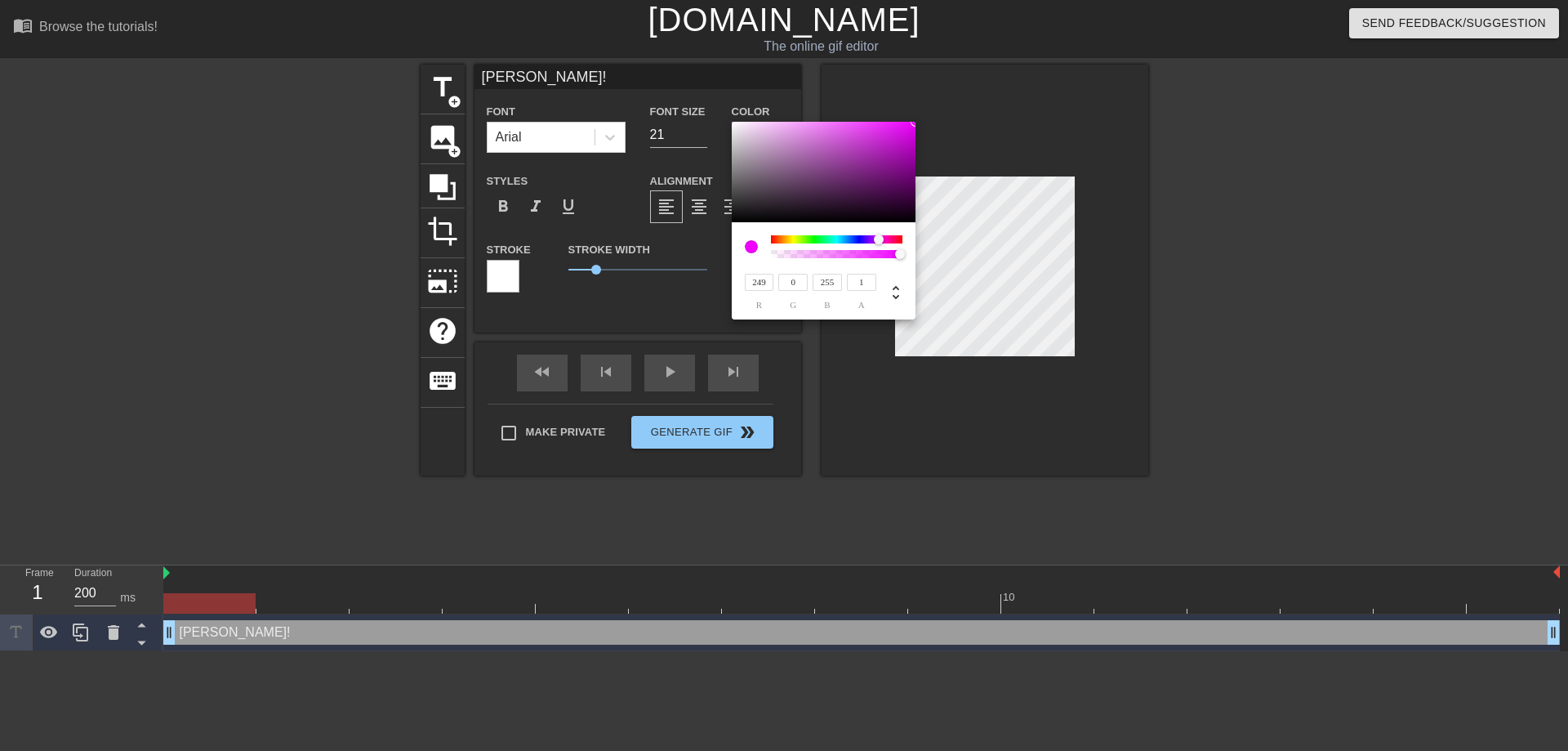
type input "255"
type input "242"
type input "239"
type input "255"
type input "0"
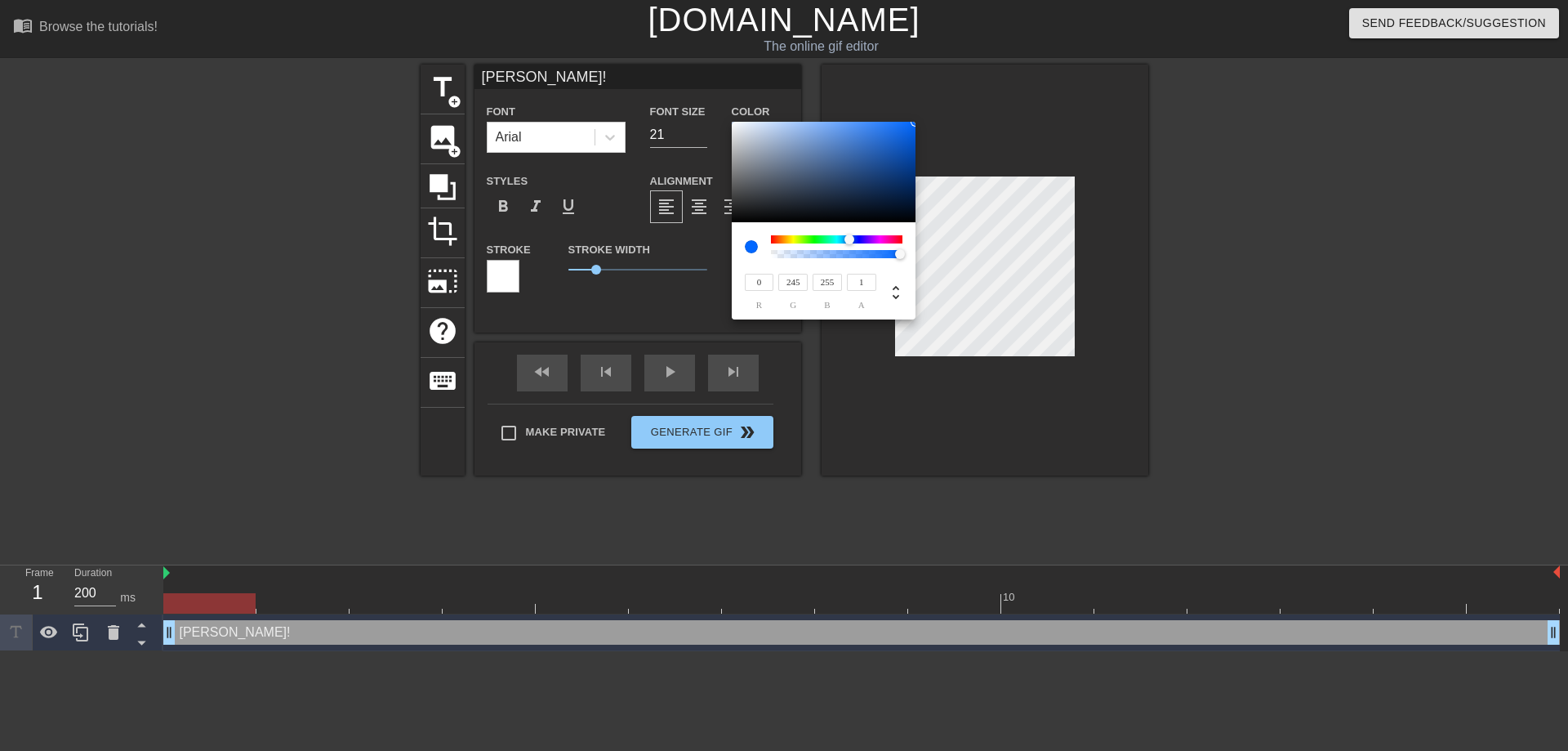
type input "255"
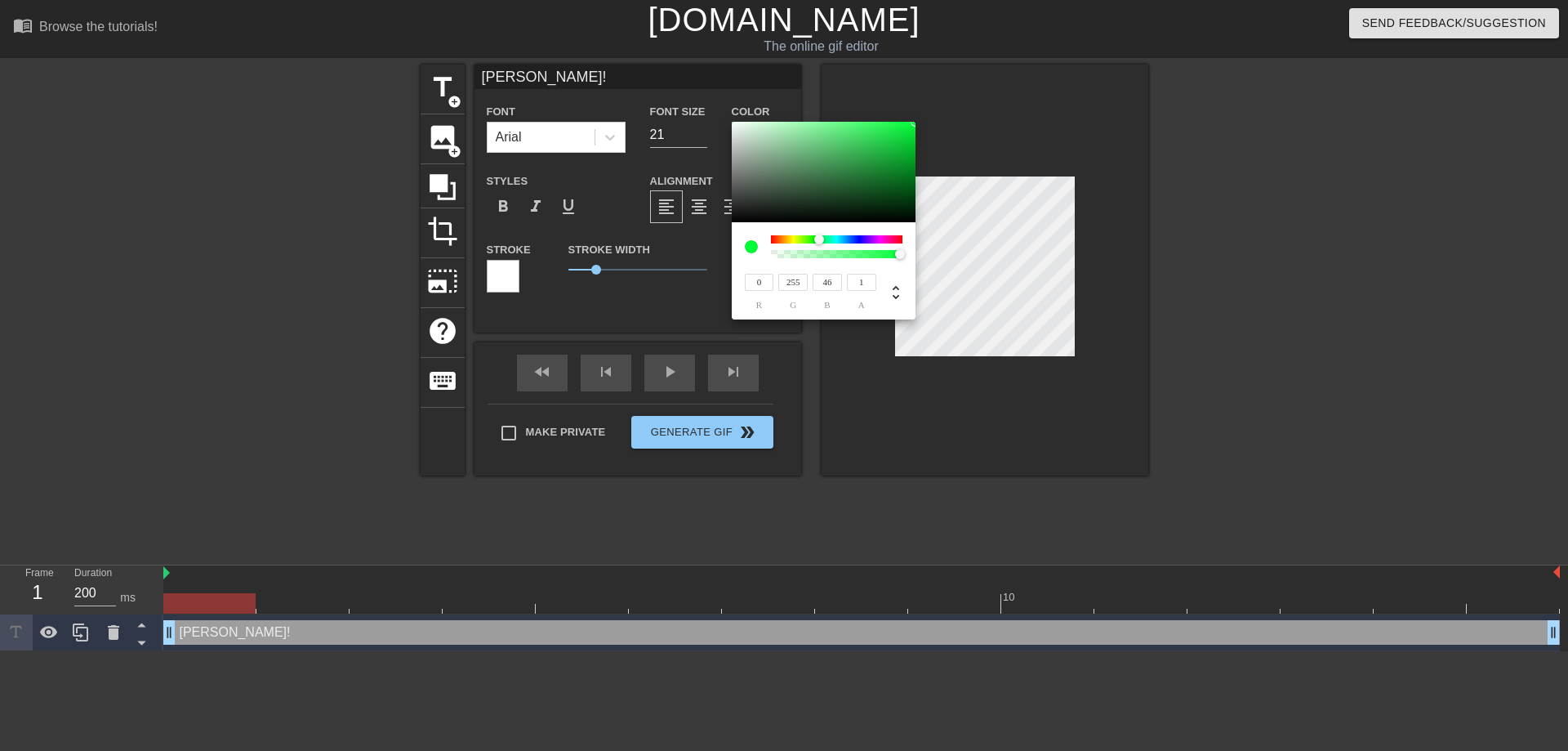
type input "27"
type input "2"
type input "0"
type input "255"
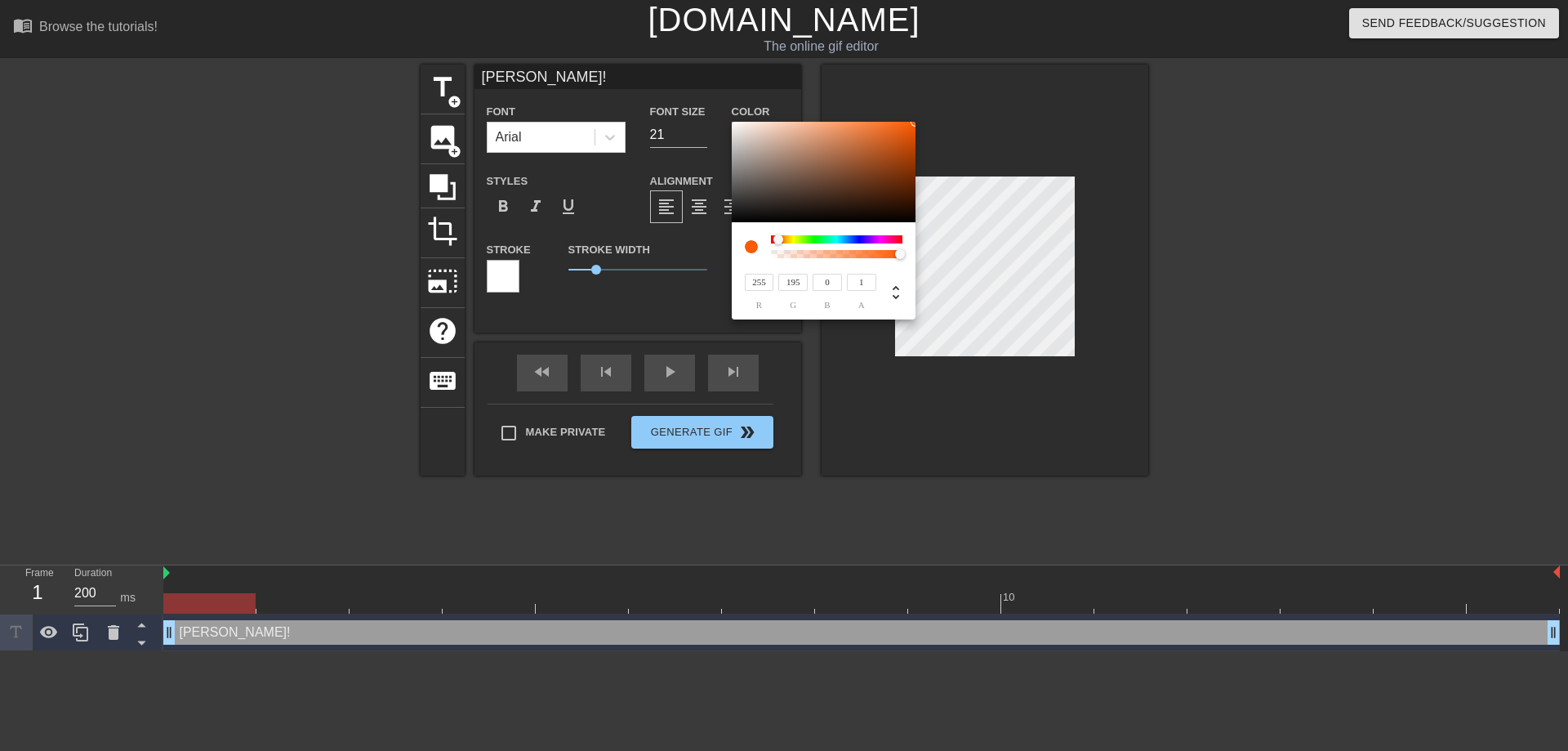
type input "233"
type input "211"
type input "255"
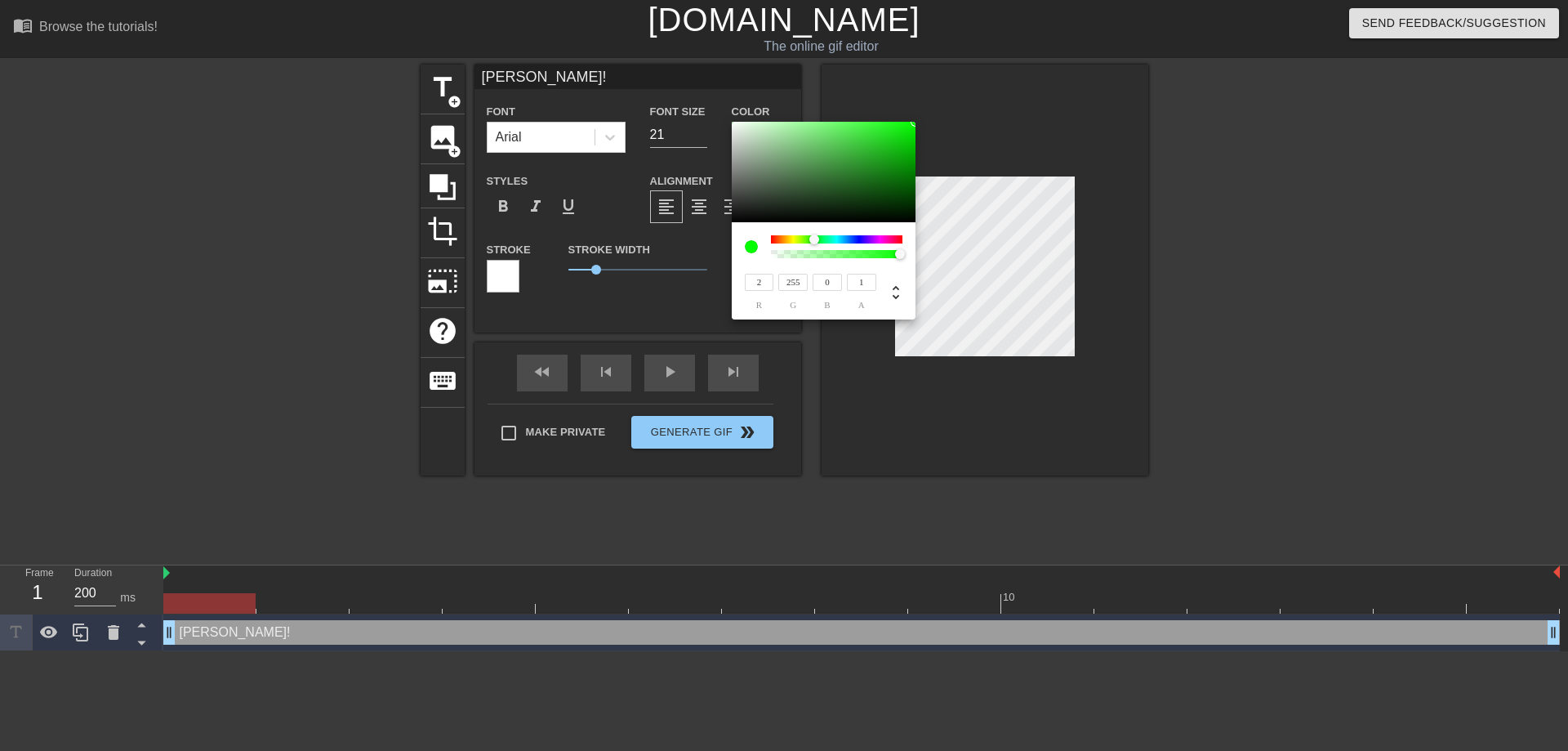
type input "0"
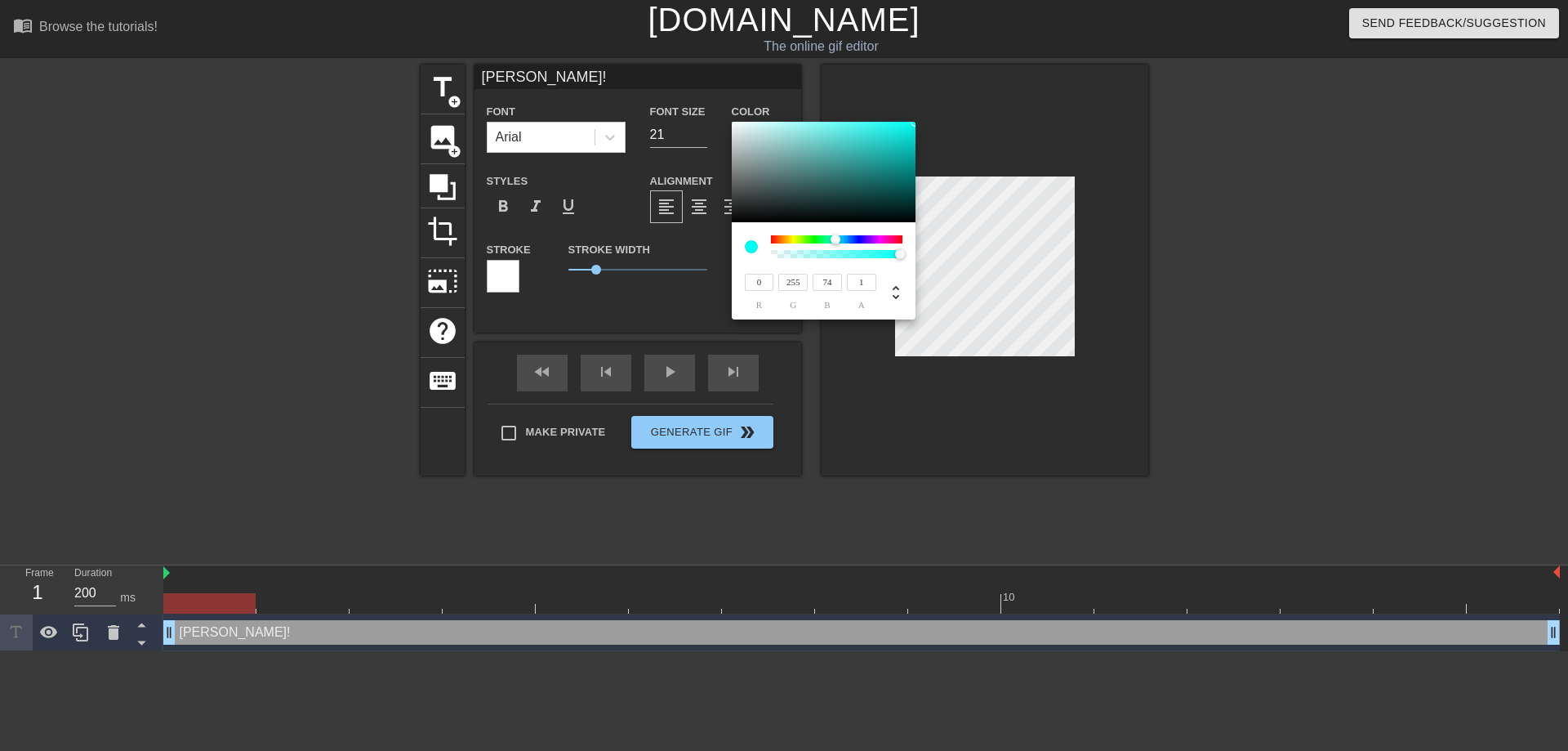
type input "27"
type input "21"
type input "0"
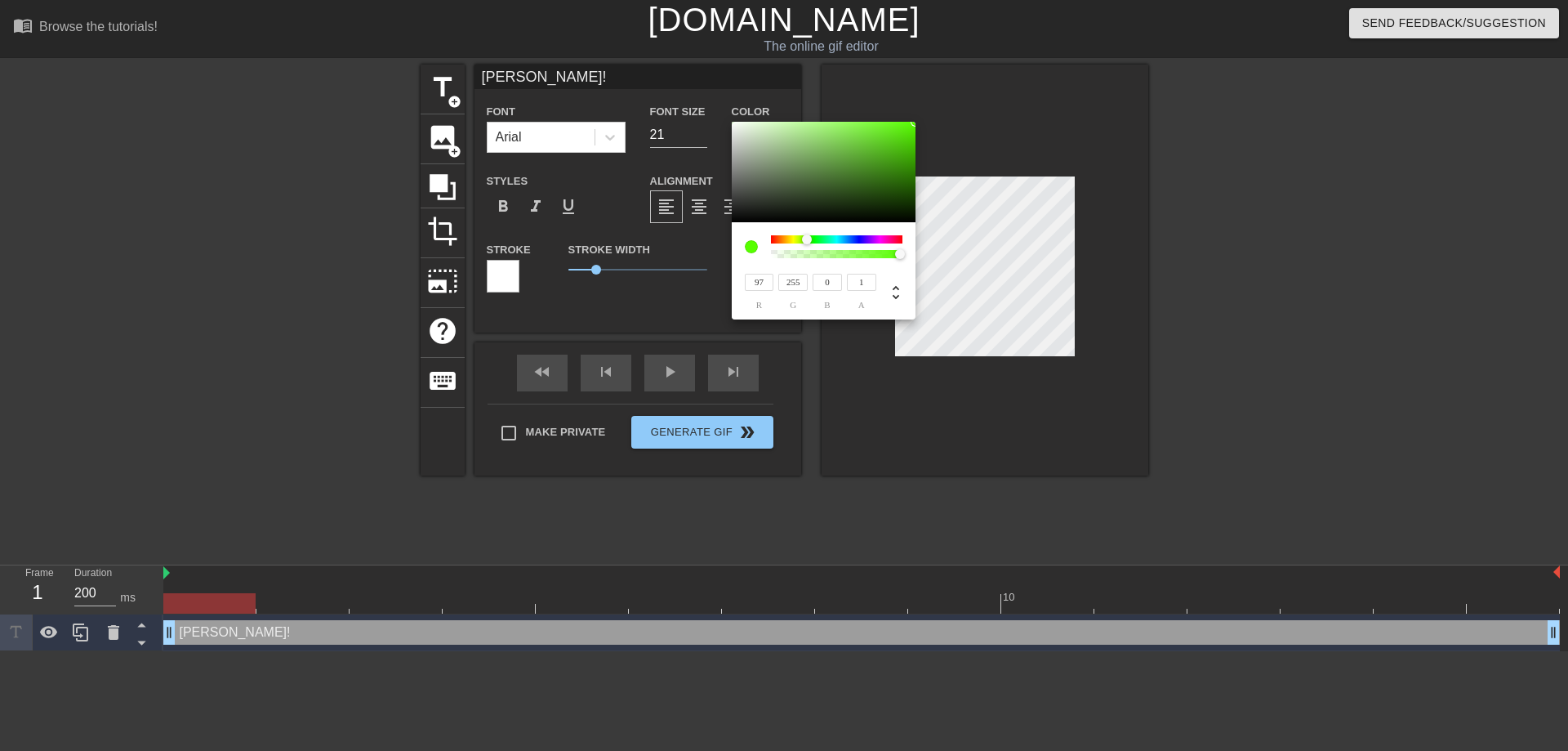
type input "106"
drag, startPoint x: 856, startPoint y: 238, endPoint x: 805, endPoint y: 254, distance: 53.5
click at [805, 254] on div at bounding box center [836, 246] width 131 height 22
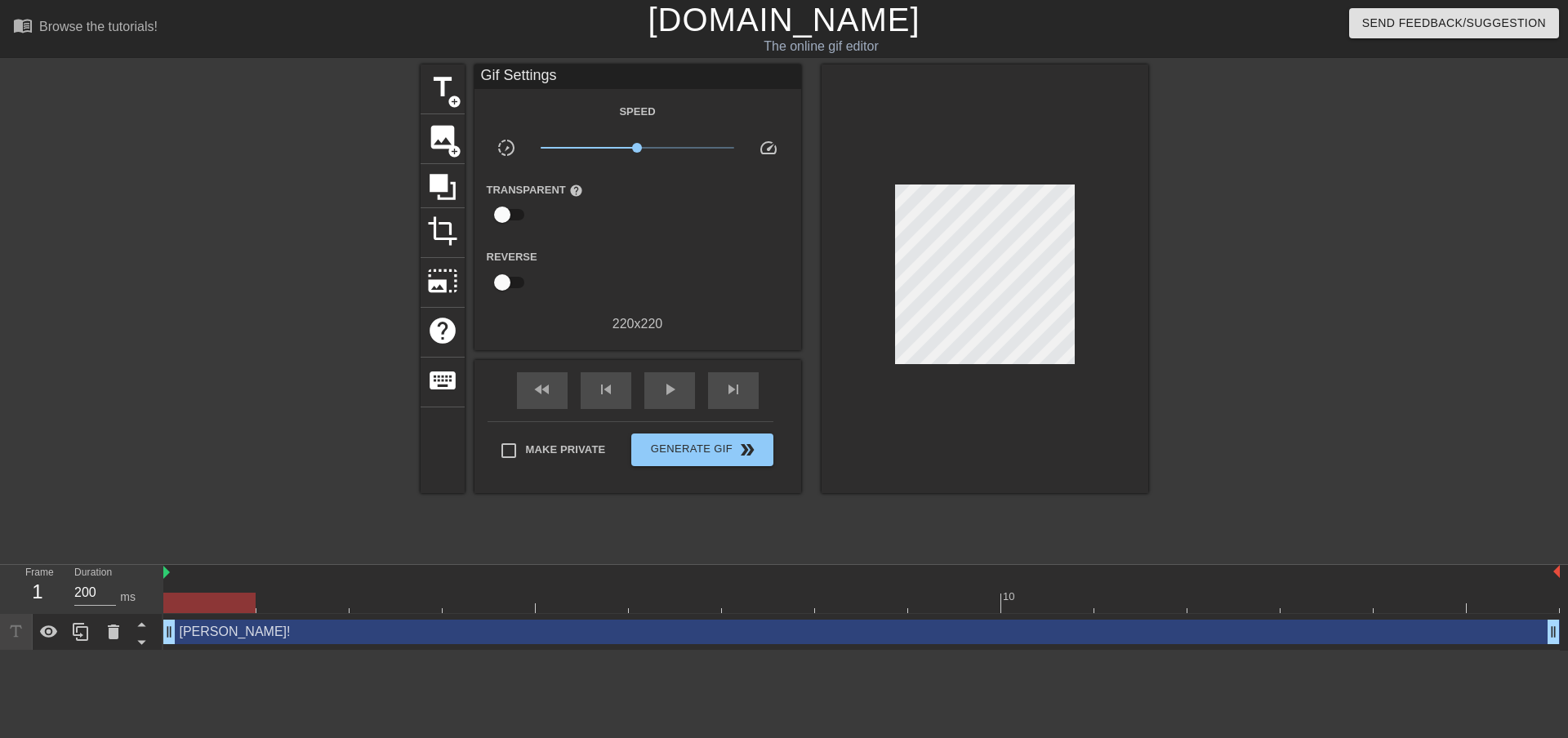
click at [1099, 324] on div at bounding box center [984, 279] width 327 height 429
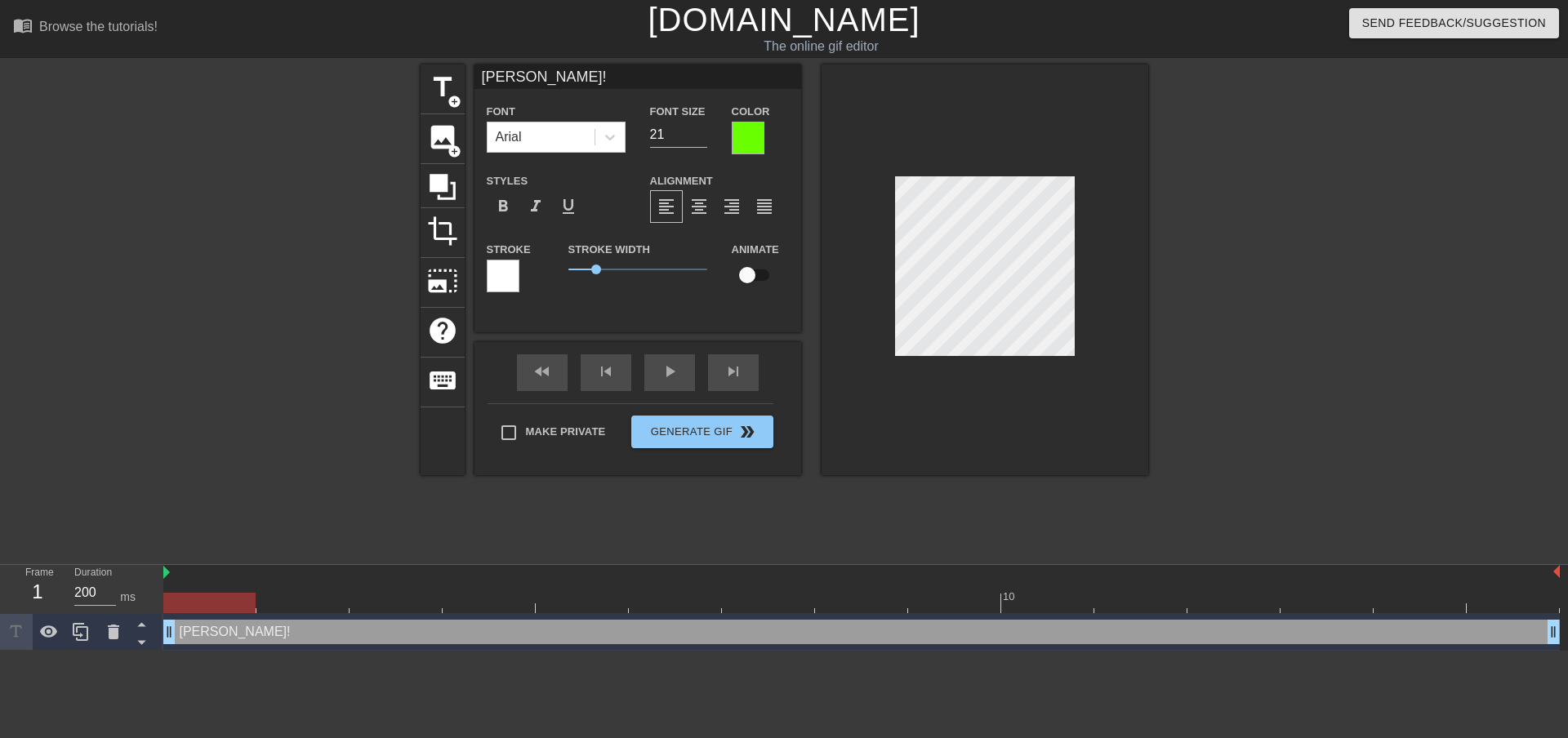
click at [755, 134] on div at bounding box center [747, 137] width 32 height 32
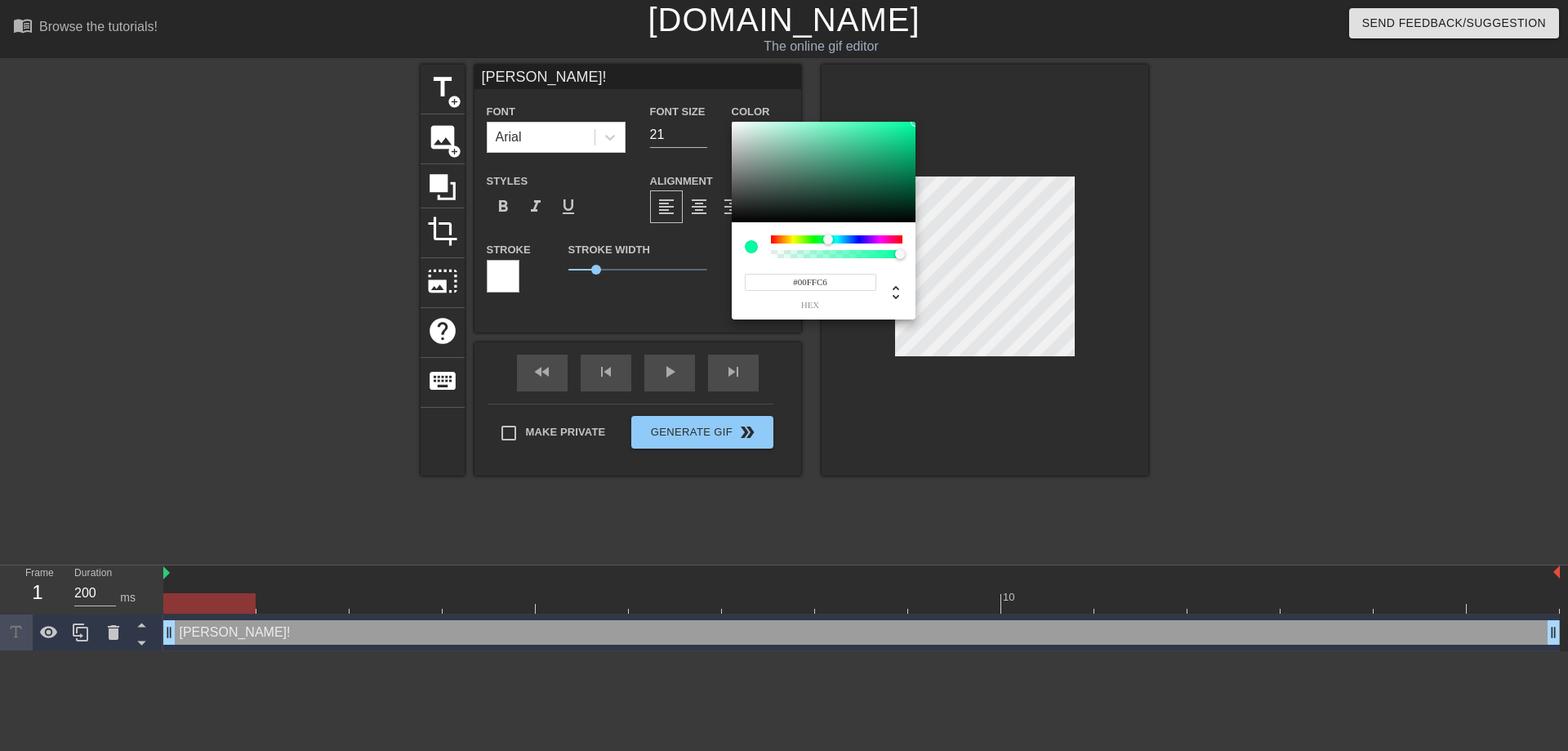
type input "#00FFCF"
drag, startPoint x: 803, startPoint y: 237, endPoint x: 832, endPoint y: 239, distance: 29.1
click at [832, 239] on div at bounding box center [832, 240] width 10 height 10
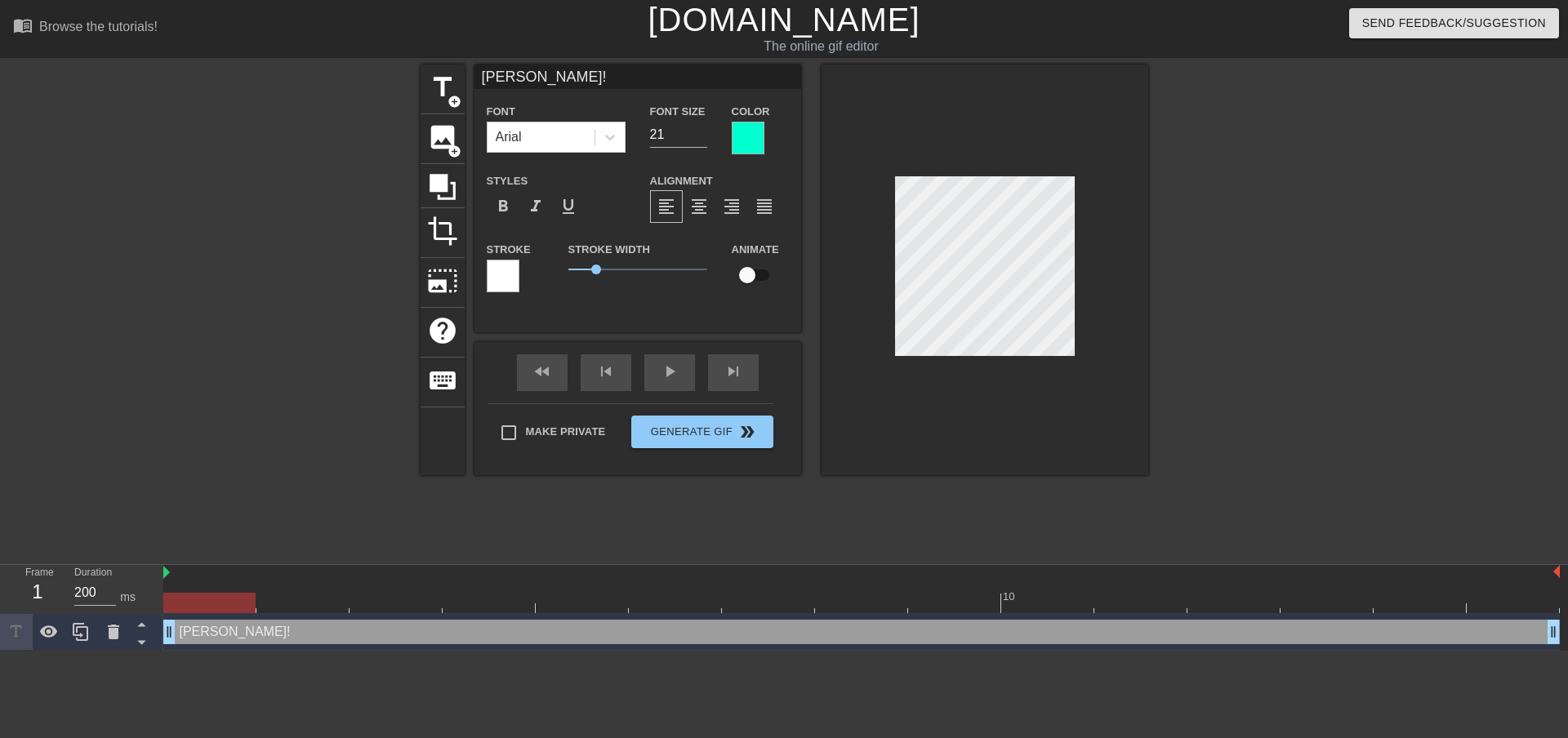
click at [1166, 322] on div "title add_circle image add_circle crop photo_size_select_large help keyboard [P…" at bounding box center [784, 309] width 1568 height 490
click at [613, 127] on div at bounding box center [609, 136] width 29 height 29
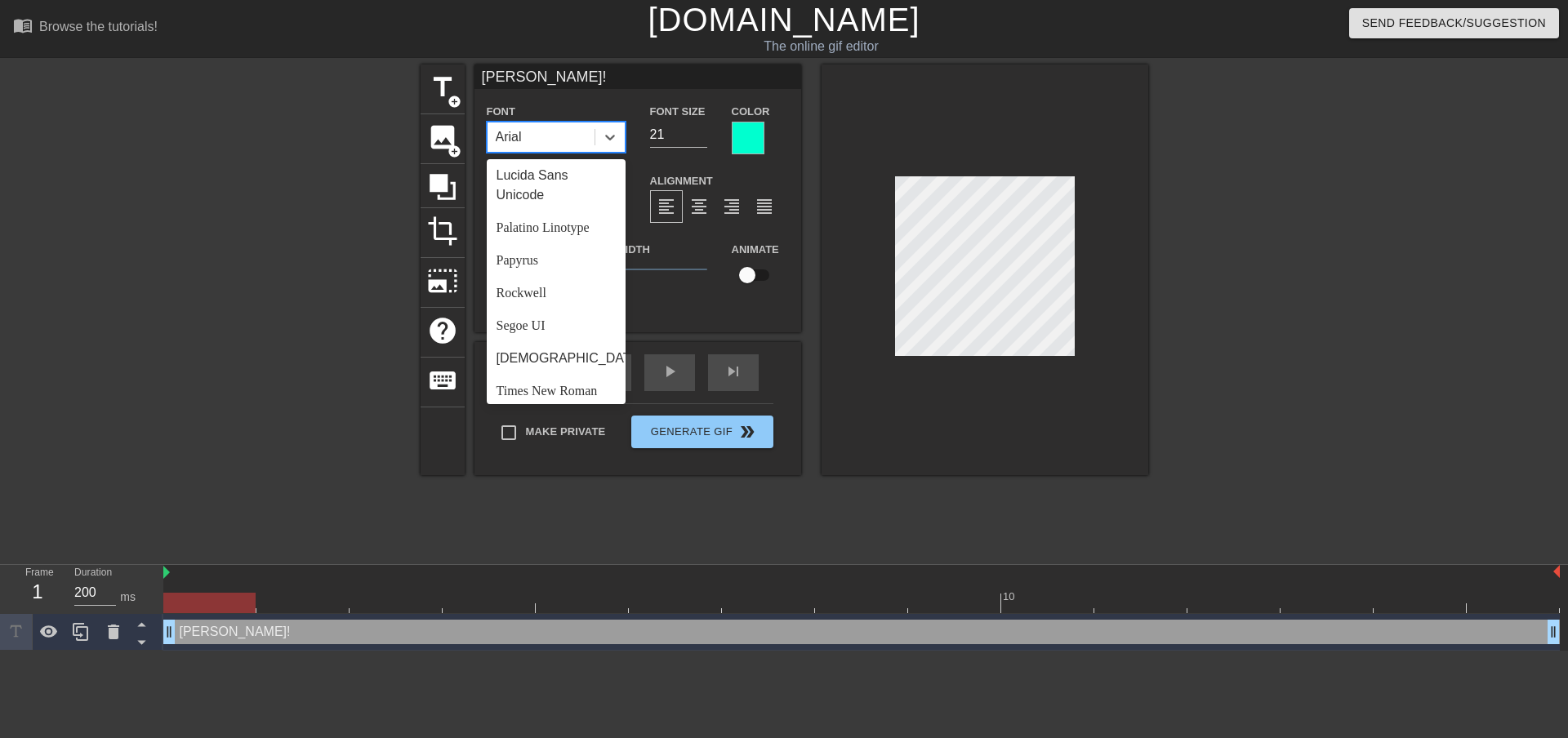
scroll to position [584, 0]
click at [532, 381] on div "Verdana" at bounding box center [555, 384] width 139 height 32
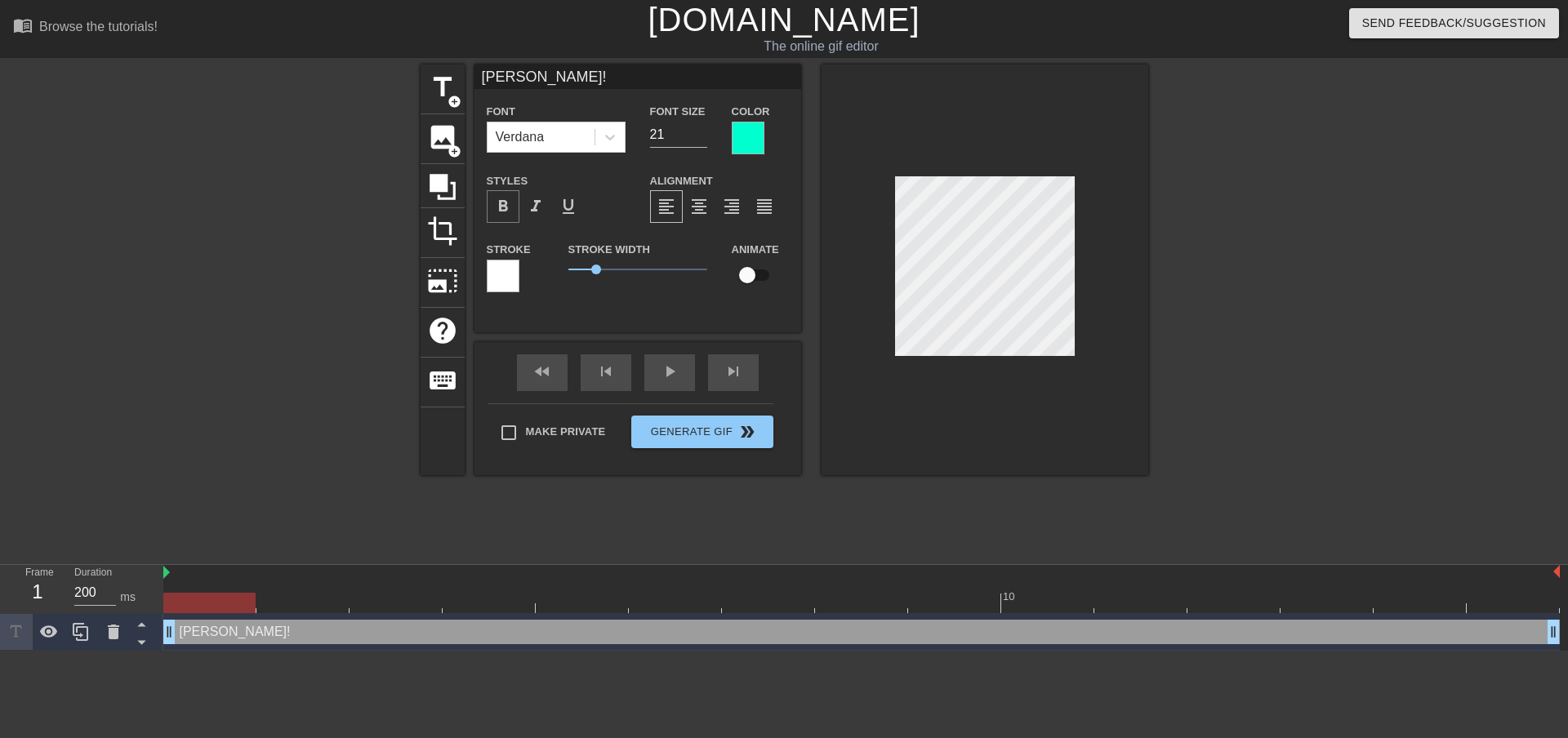
click at [503, 204] on span "format_bold" at bounding box center [503, 207] width 20 height 20
click at [740, 125] on div at bounding box center [747, 137] width 32 height 32
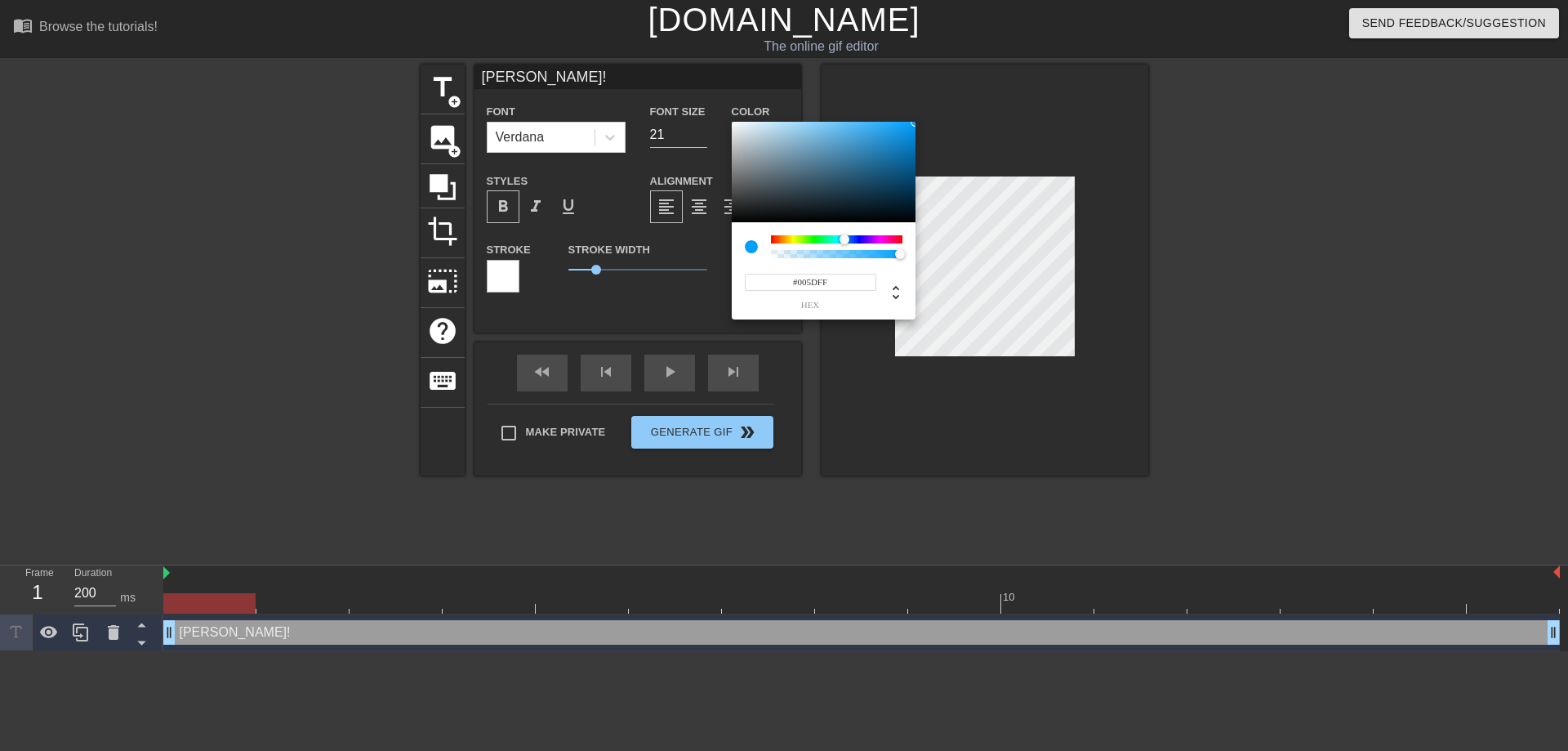
type input "#0054FF"
drag, startPoint x: 831, startPoint y: 239, endPoint x: 851, endPoint y: 242, distance: 20.2
click at [851, 242] on div at bounding box center [851, 240] width 10 height 10
click at [859, 290] on input "#0054FF" at bounding box center [811, 282] width 131 height 17
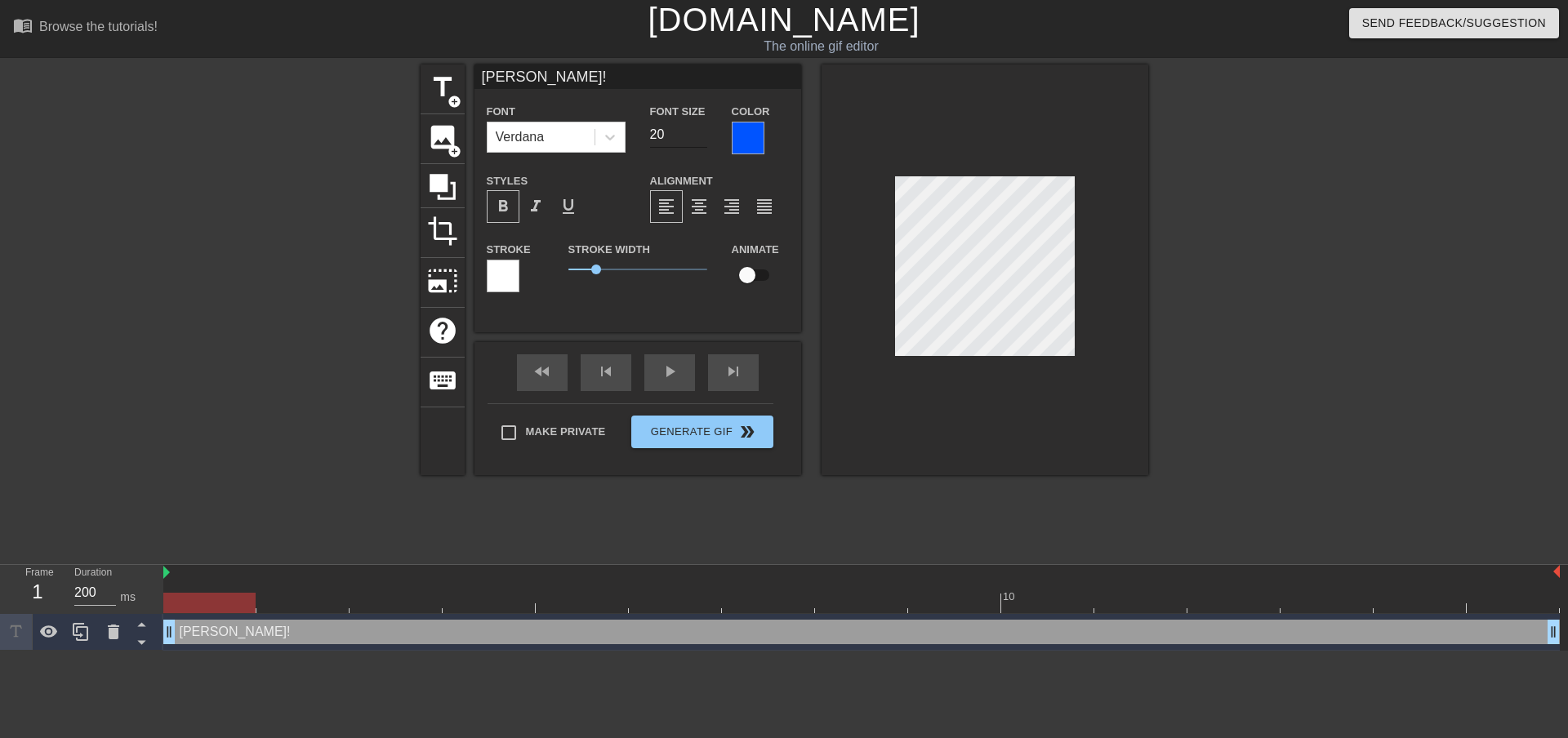
click at [700, 137] on input "20" at bounding box center [678, 134] width 57 height 26
click at [700, 137] on input "19" at bounding box center [678, 134] width 57 height 26
click at [700, 137] on input "18" at bounding box center [678, 134] width 57 height 26
click at [700, 137] on input "17" at bounding box center [678, 134] width 57 height 26
click at [700, 137] on input "16" at bounding box center [678, 134] width 57 height 26
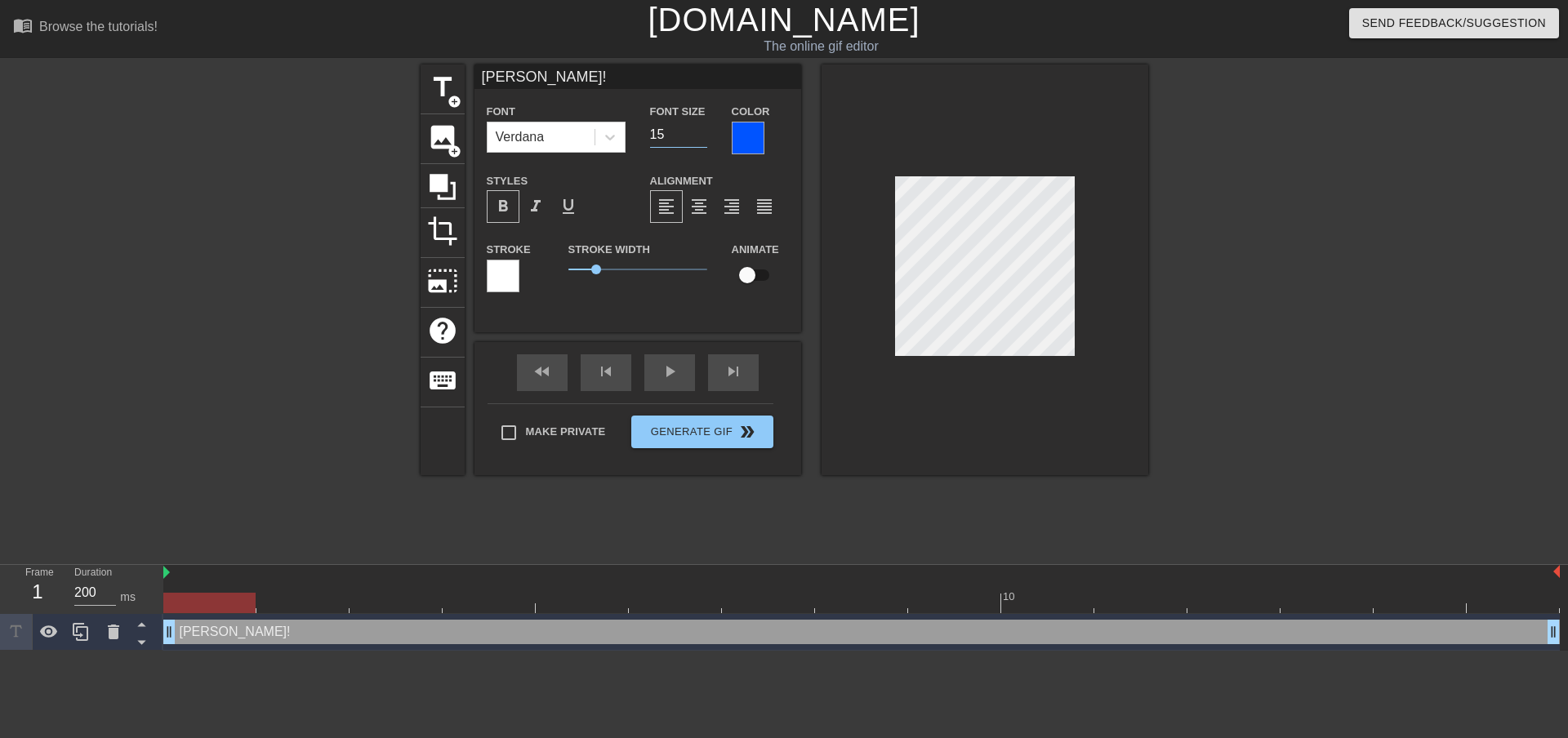
click at [703, 139] on input "15" at bounding box center [678, 134] width 57 height 26
type input "16"
click at [704, 128] on input "16" at bounding box center [678, 134] width 57 height 26
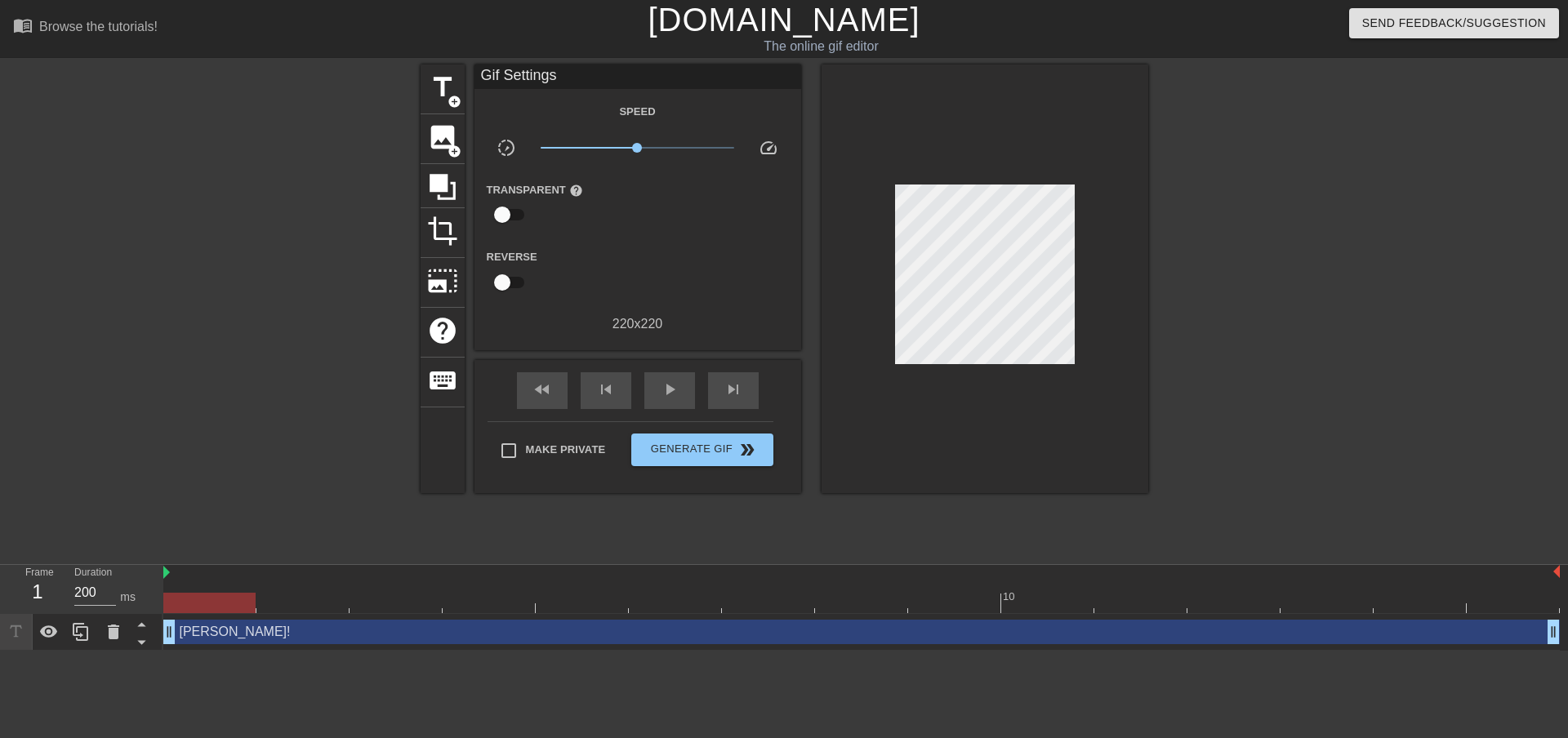
drag, startPoint x: 1082, startPoint y: 316, endPoint x: 1101, endPoint y: 302, distance: 23.6
click at [1082, 314] on div at bounding box center [984, 279] width 327 height 429
drag, startPoint x: 1112, startPoint y: 317, endPoint x: 1117, endPoint y: 305, distance: 13.0
click at [1112, 317] on div at bounding box center [984, 279] width 327 height 429
drag, startPoint x: 1122, startPoint y: 342, endPoint x: 1100, endPoint y: 338, distance: 22.4
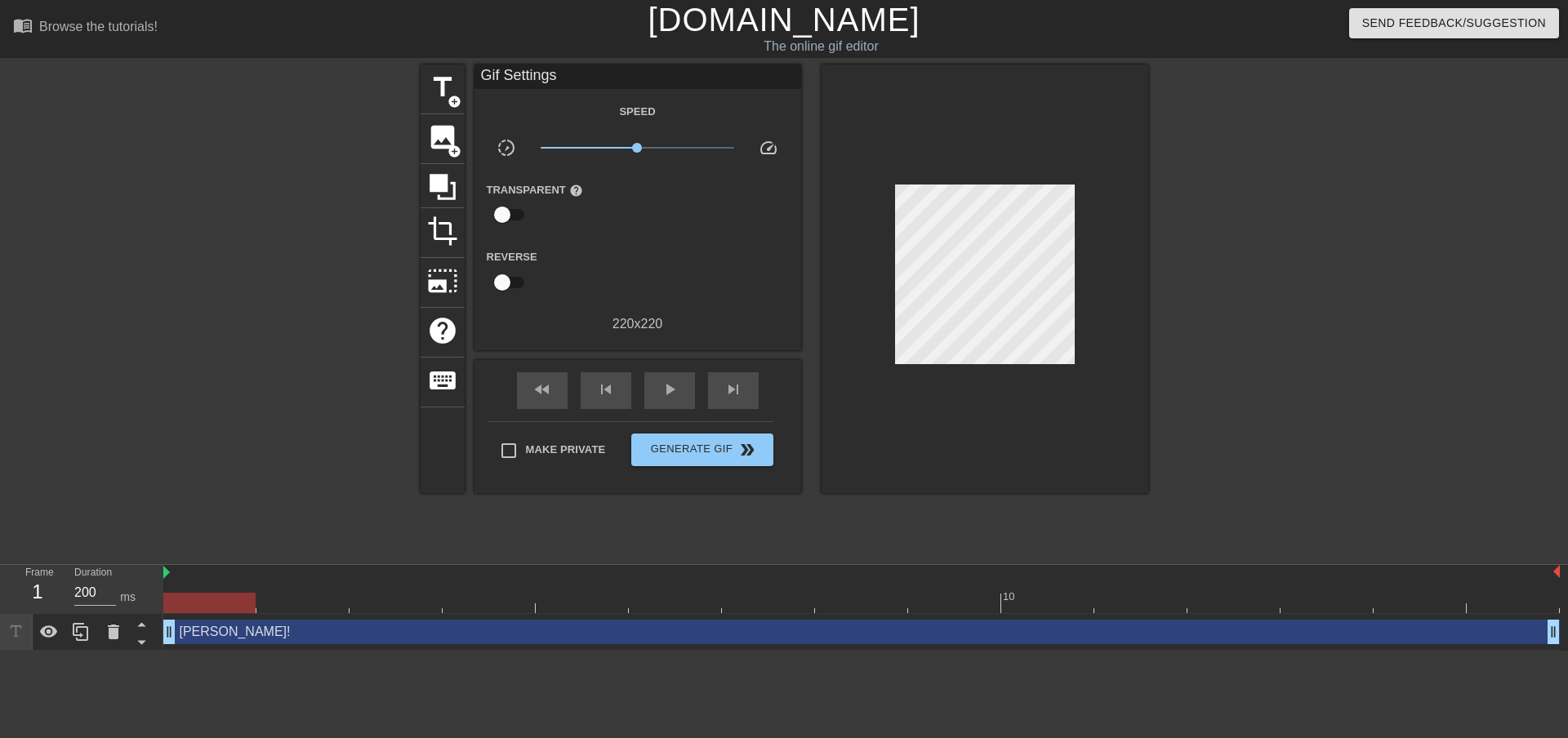
click at [1119, 339] on div at bounding box center [984, 279] width 327 height 429
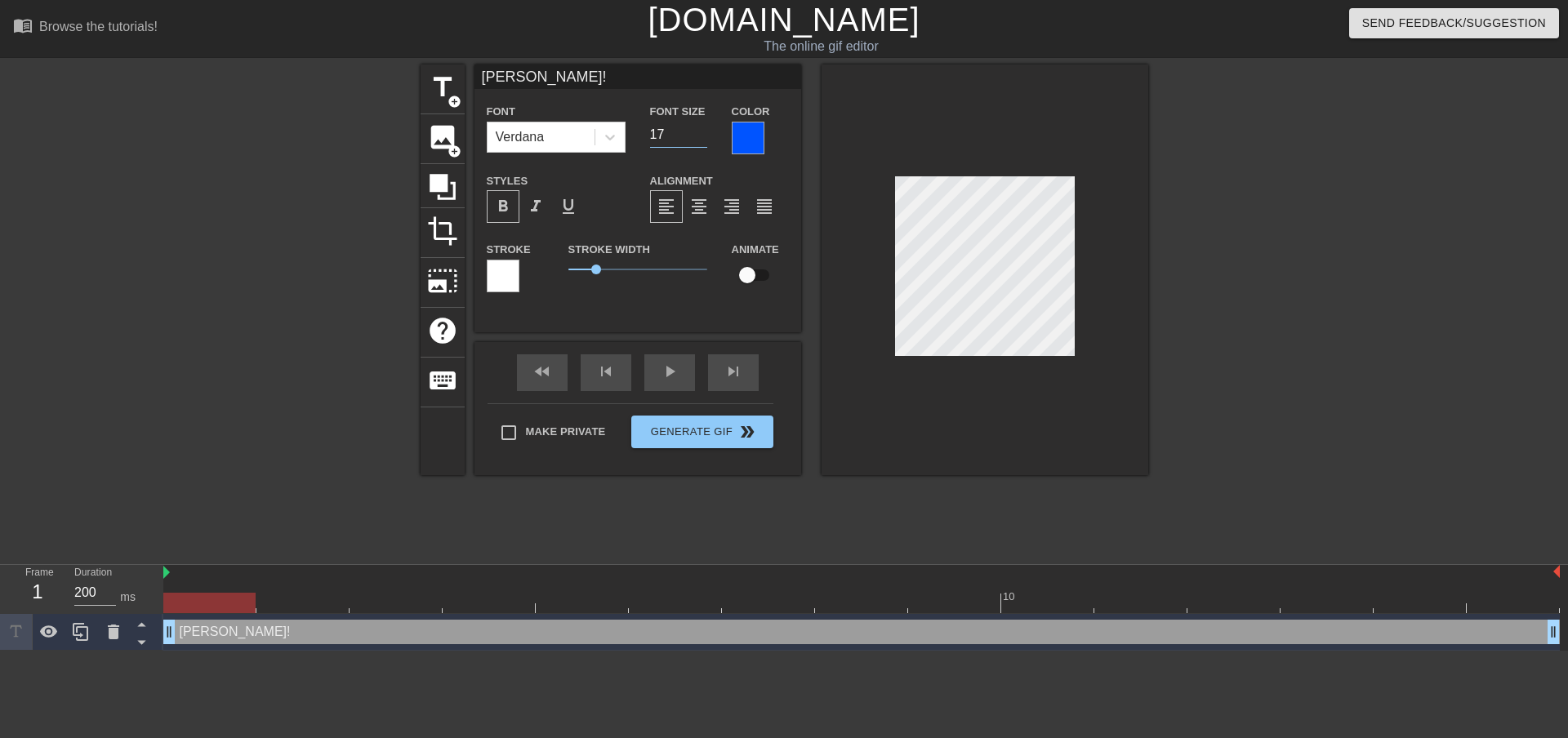
click at [703, 129] on input "17" at bounding box center [678, 134] width 57 height 26
type input "18"
click at [703, 129] on input "18" at bounding box center [678, 134] width 57 height 26
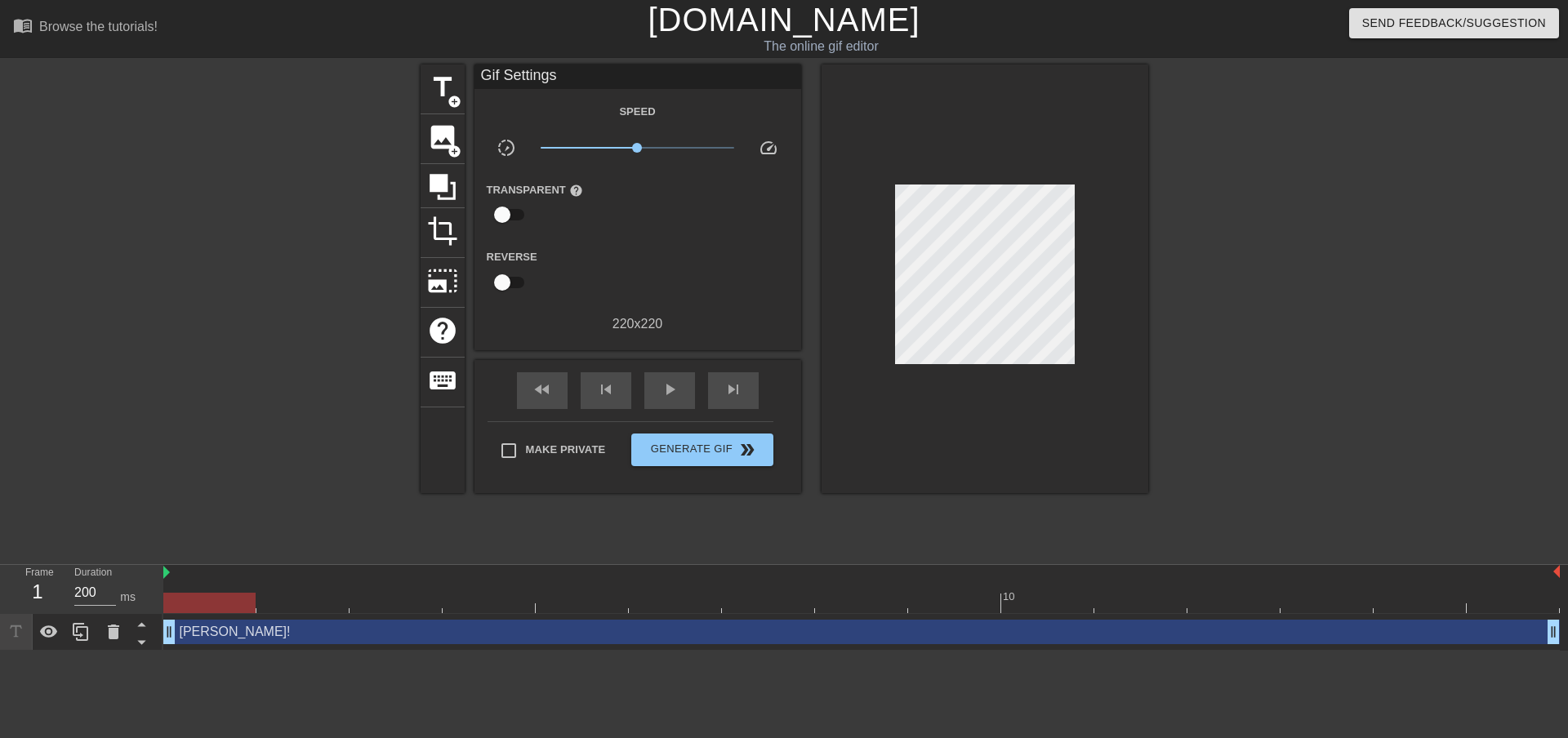
click at [1135, 296] on div at bounding box center [984, 279] width 327 height 429
click at [694, 449] on span "Generate Gif double_arrow" at bounding box center [702, 450] width 128 height 20
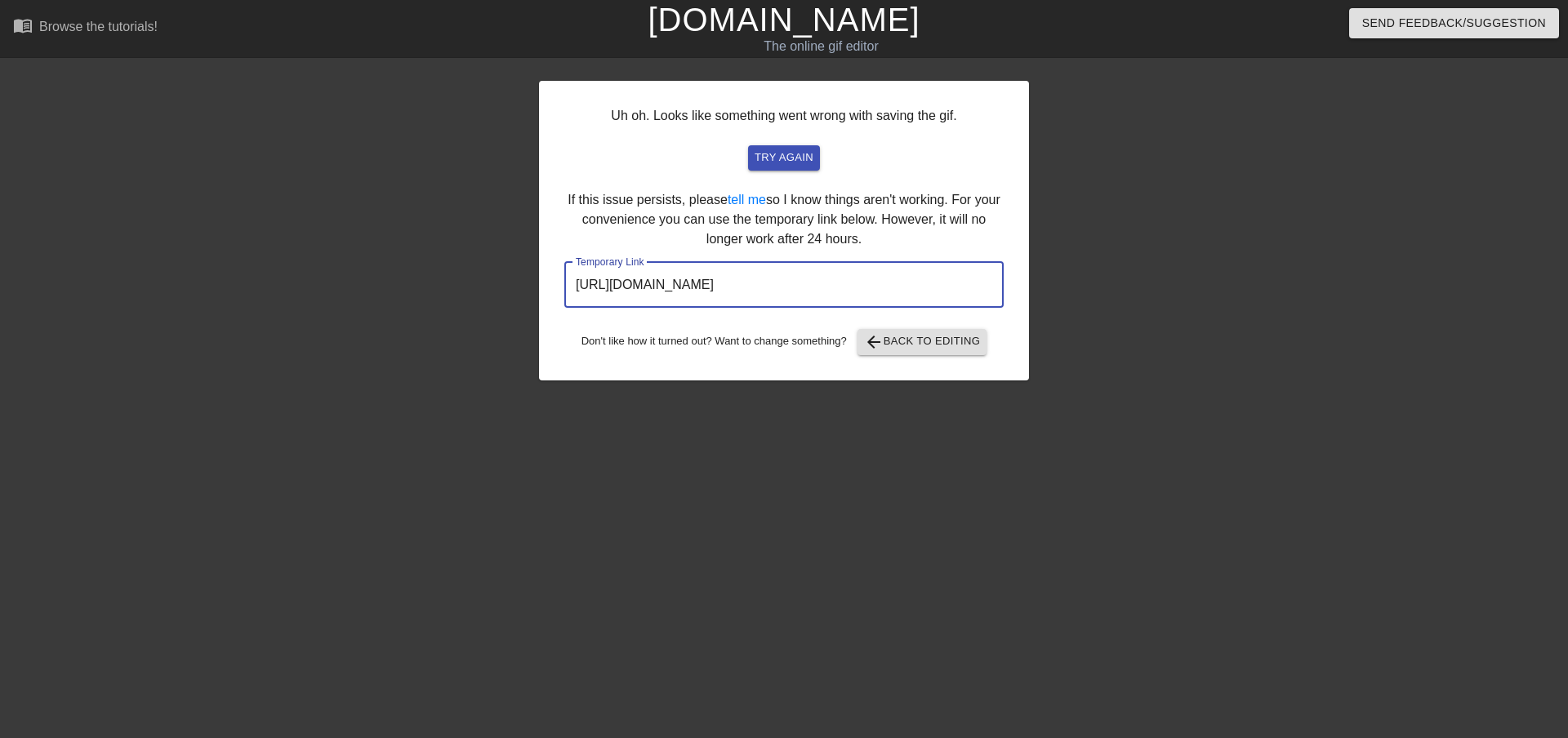
drag, startPoint x: 924, startPoint y: 286, endPoint x: 524, endPoint y: 293, distance: 400.1
click at [524, 293] on div "Uh oh. Looks like something went wrong with saving the gif. try again If this i…" at bounding box center [784, 309] width 1568 height 490
